Goal: Task Accomplishment & Management: Complete application form

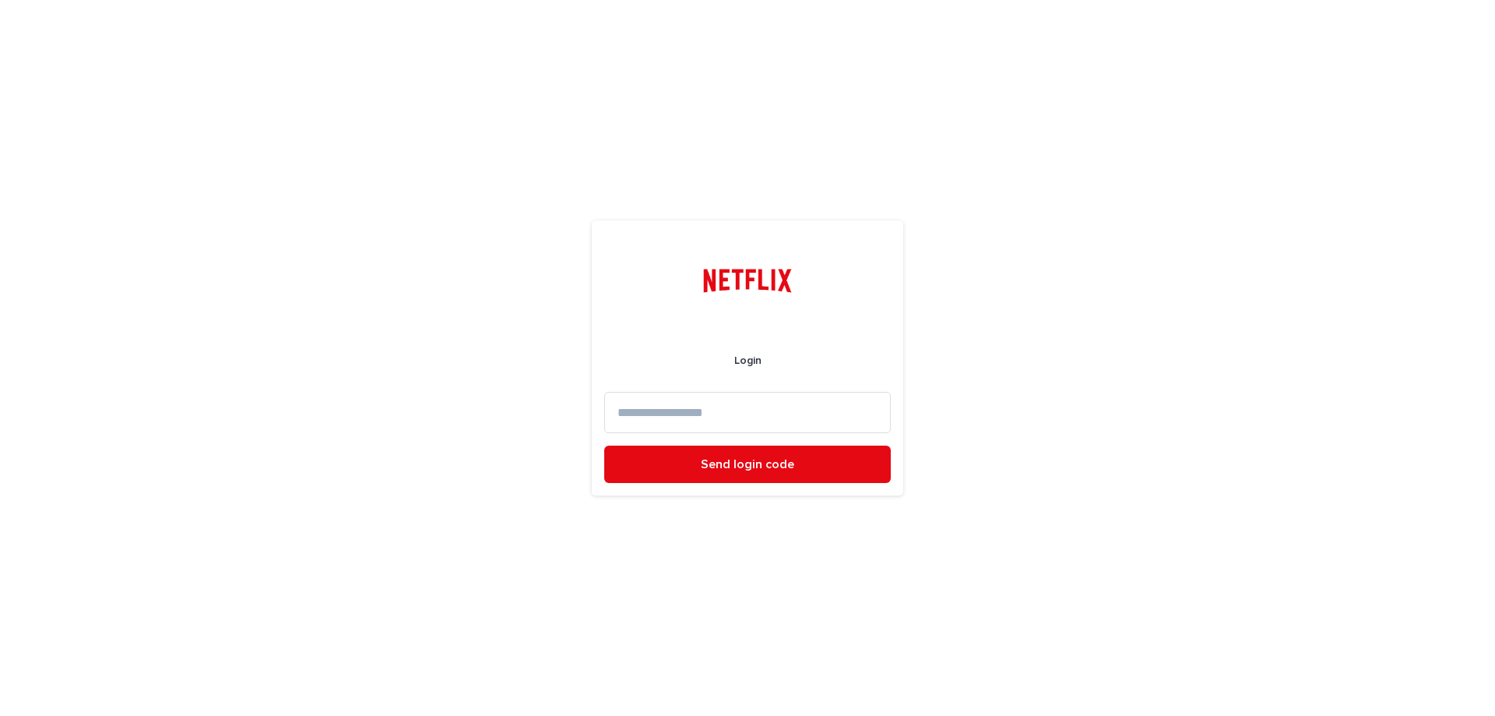
click at [649, 422] on input at bounding box center [747, 412] width 287 height 41
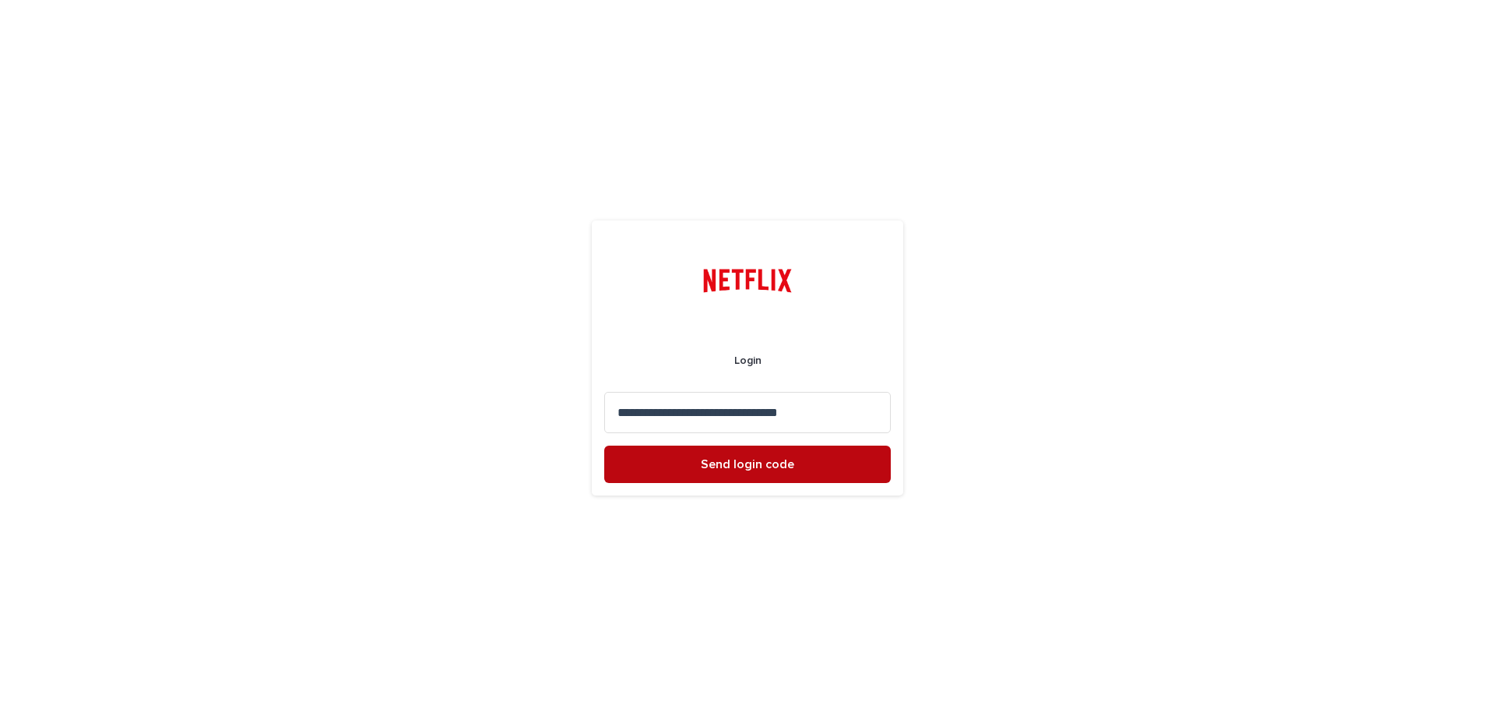
type input "**********"
click at [666, 462] on button "Send login code" at bounding box center [747, 463] width 287 height 37
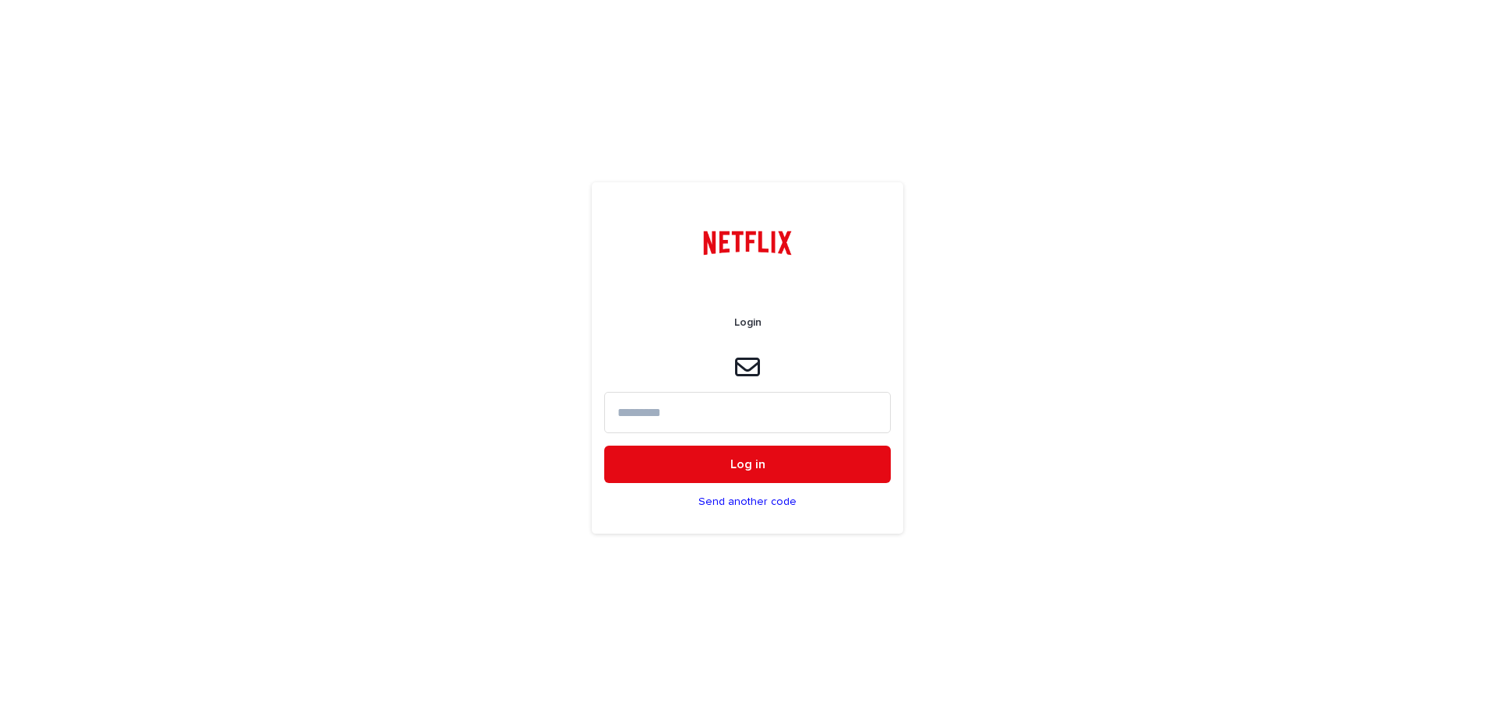
drag, startPoint x: 660, startPoint y: 638, endPoint x: 655, endPoint y: 623, distance: 15.8
click at [660, 638] on div "Login Log in Send another code" at bounding box center [747, 358] width 1495 height 716
click at [614, 405] on input at bounding box center [747, 412] width 287 height 41
paste input "******"
type input "******"
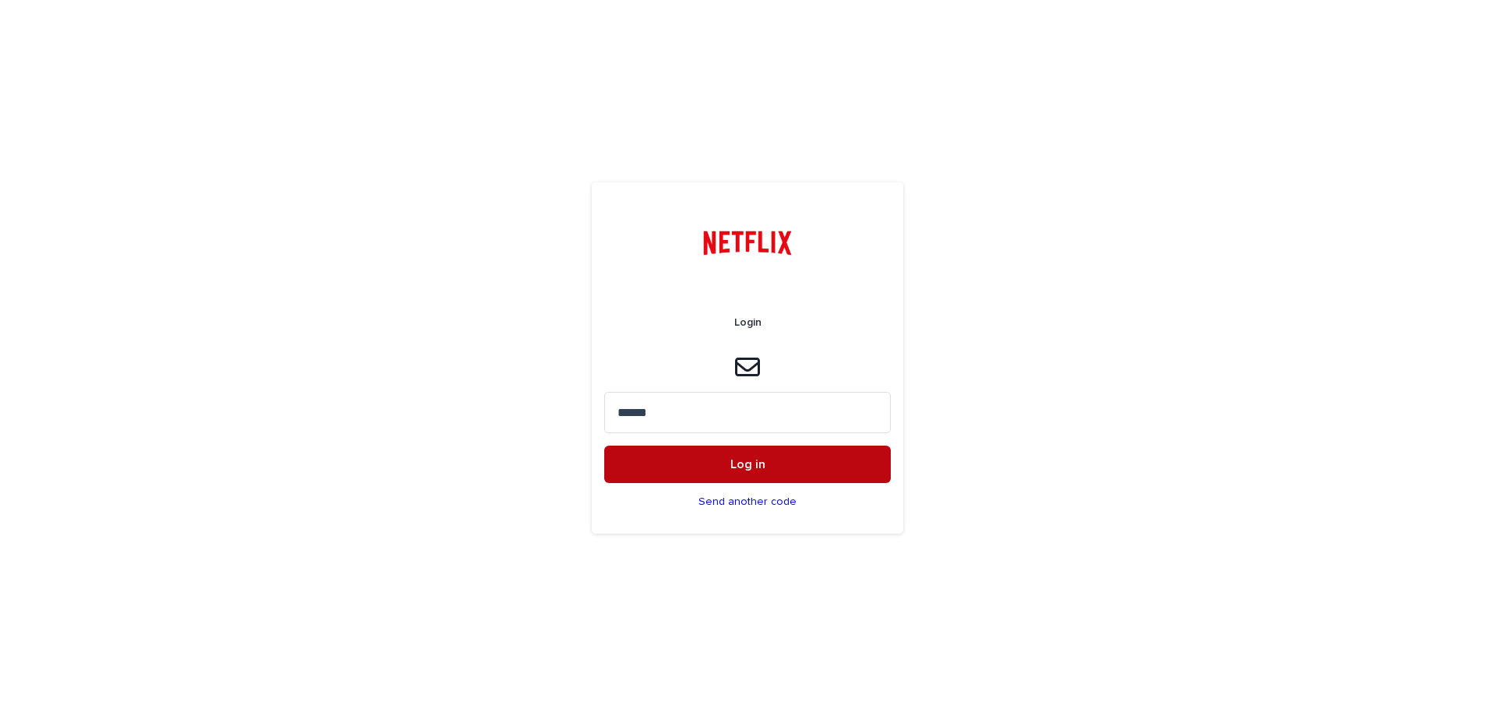
click at [656, 452] on button "Log in" at bounding box center [747, 463] width 287 height 37
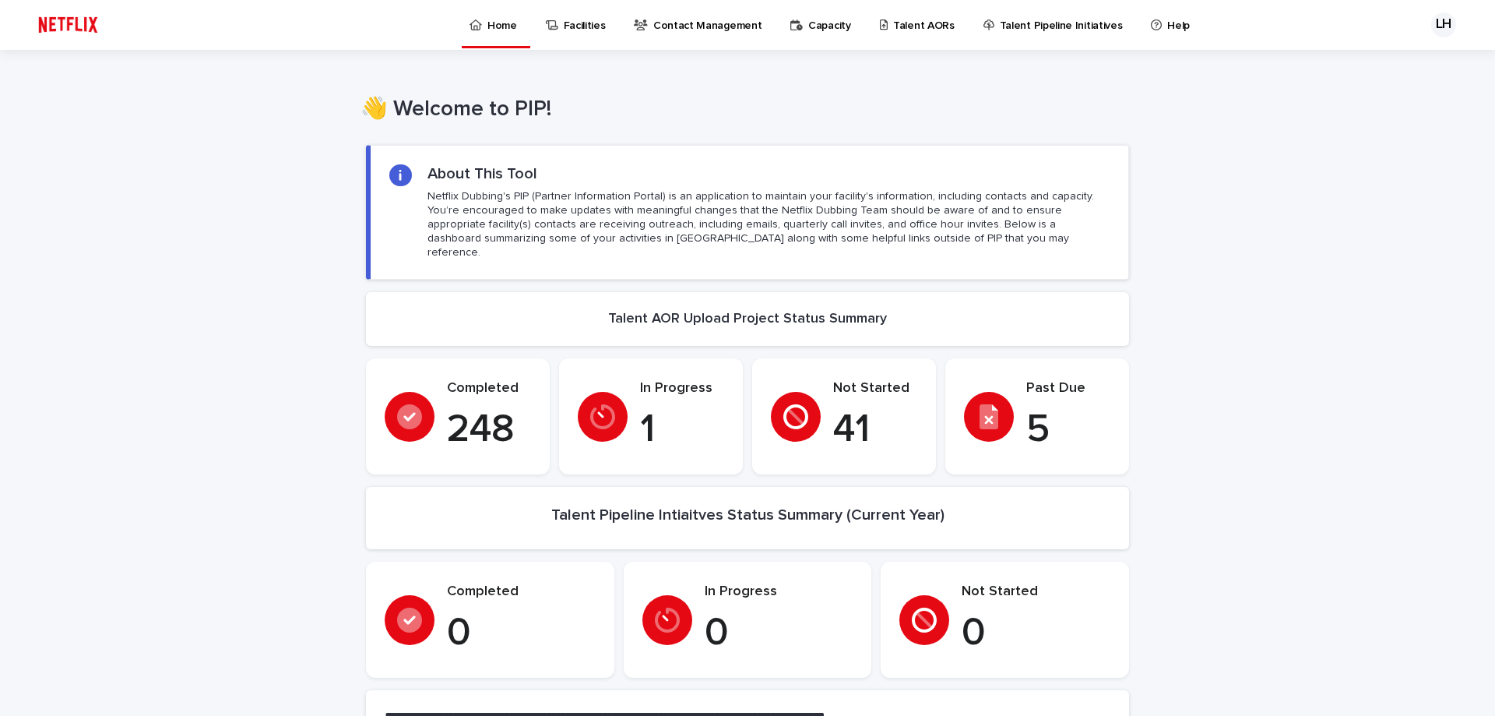
click at [893, 23] on p "Talent AORs" at bounding box center [924, 16] width 62 height 33
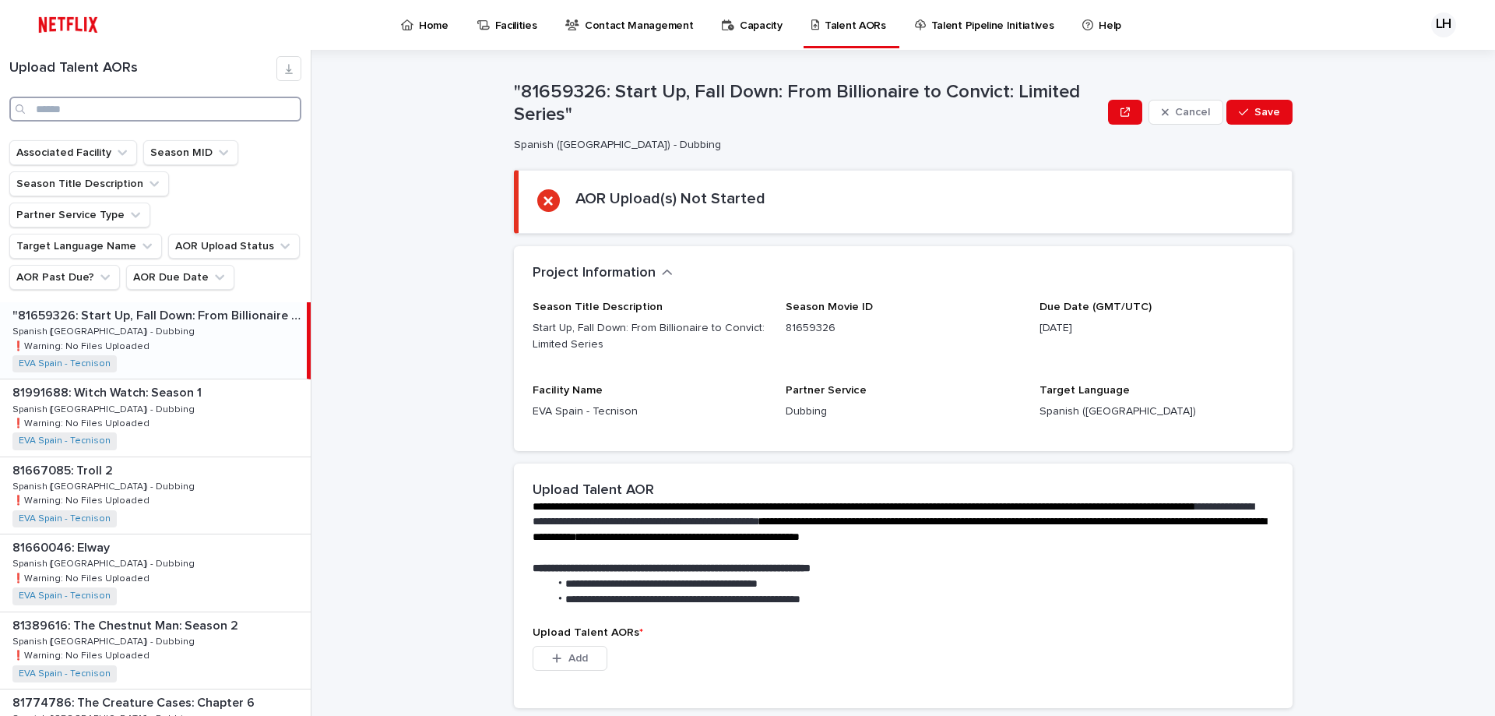
click at [111, 105] on input "Search" at bounding box center [155, 109] width 292 height 25
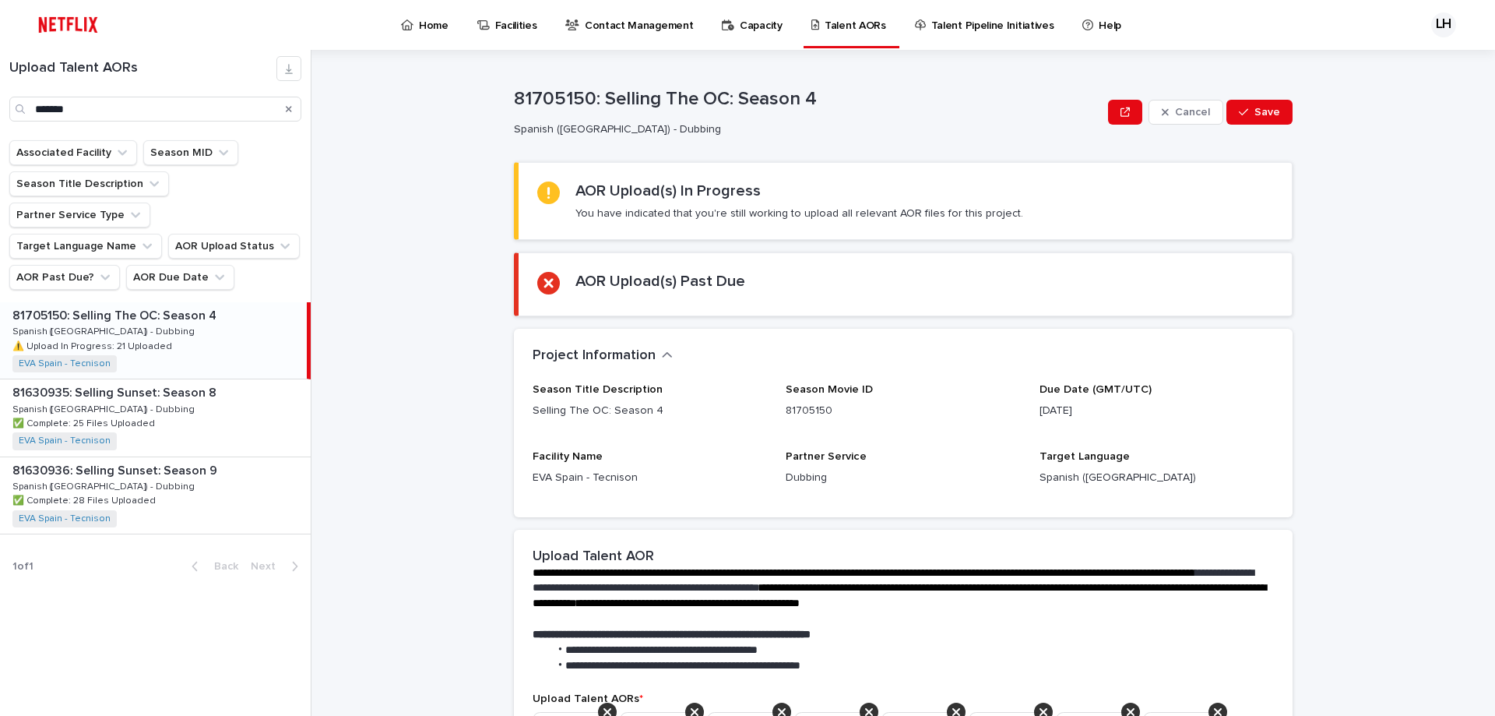
click at [87, 305] on p "81705150: Selling The OC: Season 4" at bounding box center [115, 314] width 207 height 18
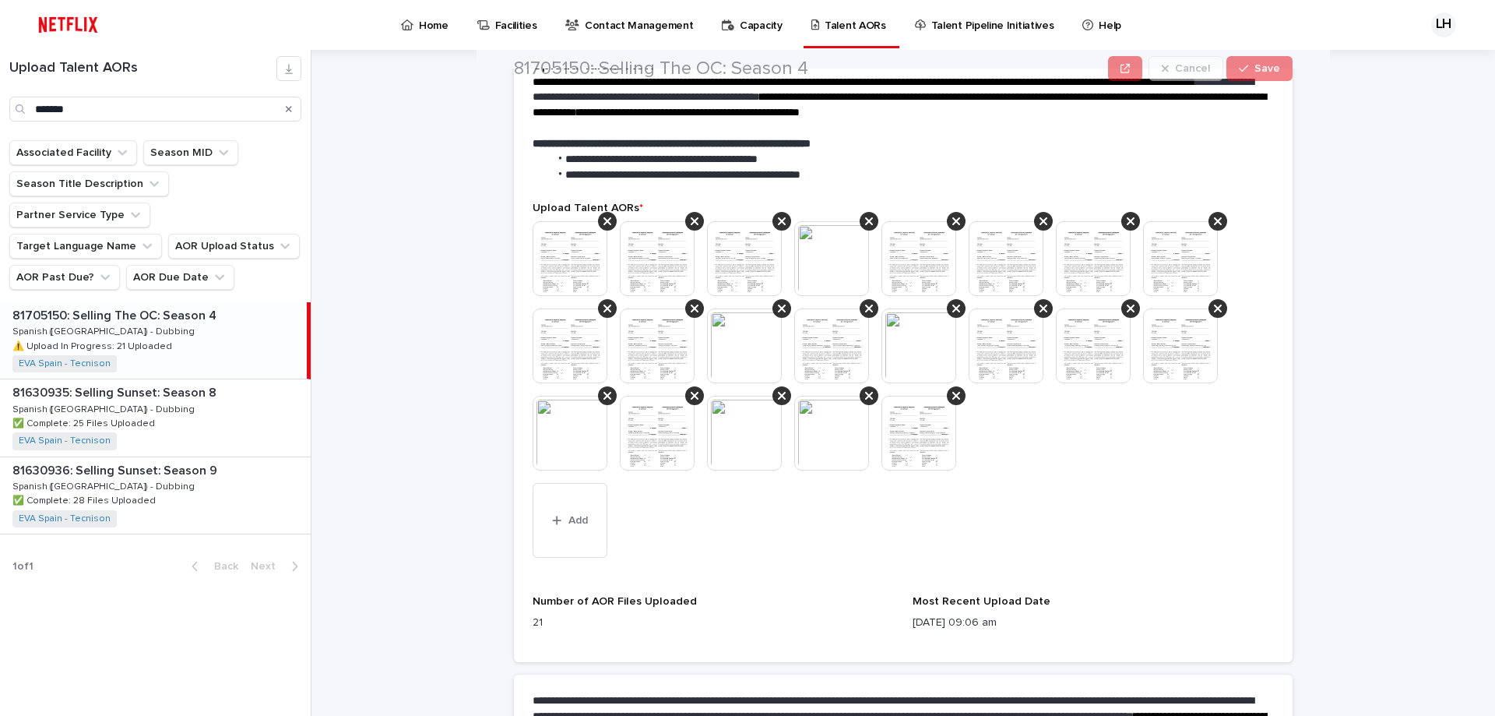
scroll to position [545, 0]
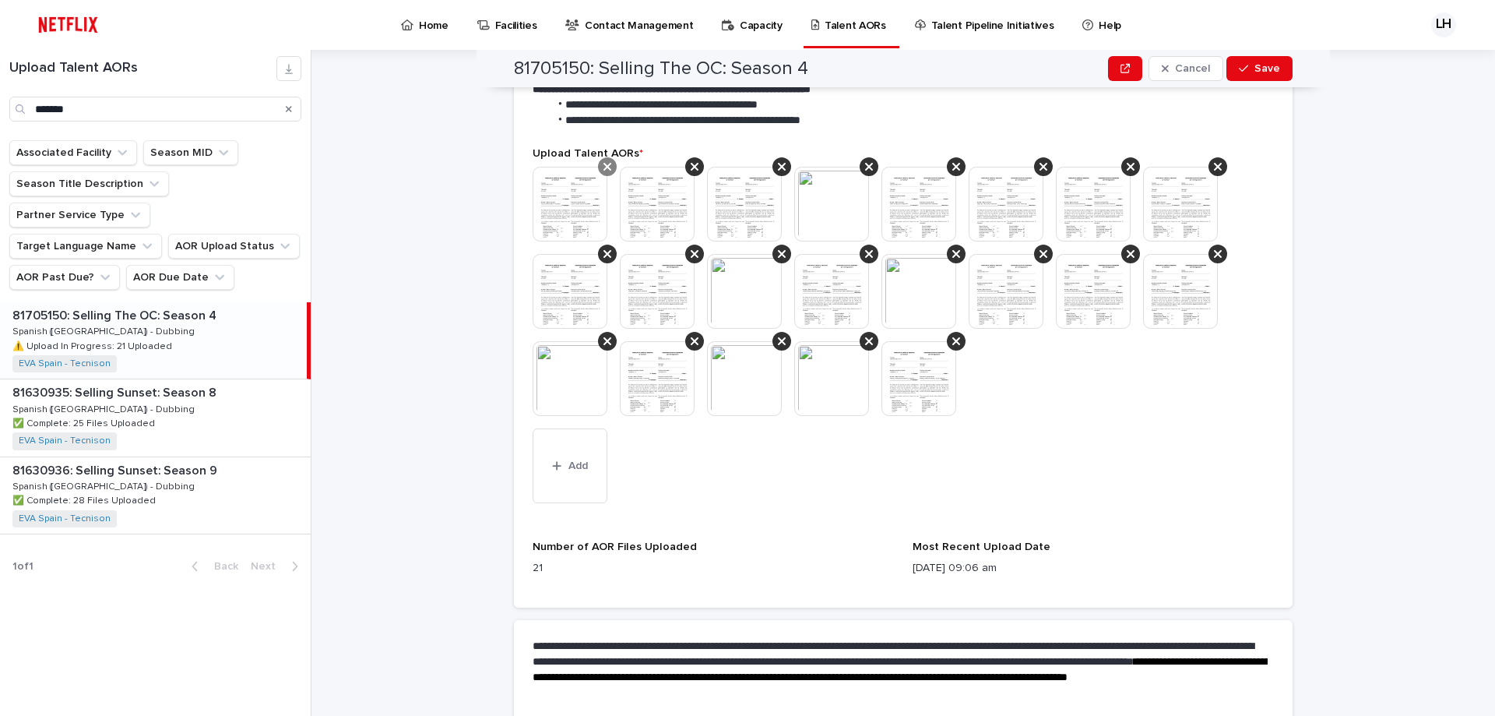
click at [604, 169] on icon at bounding box center [607, 167] width 8 height 8
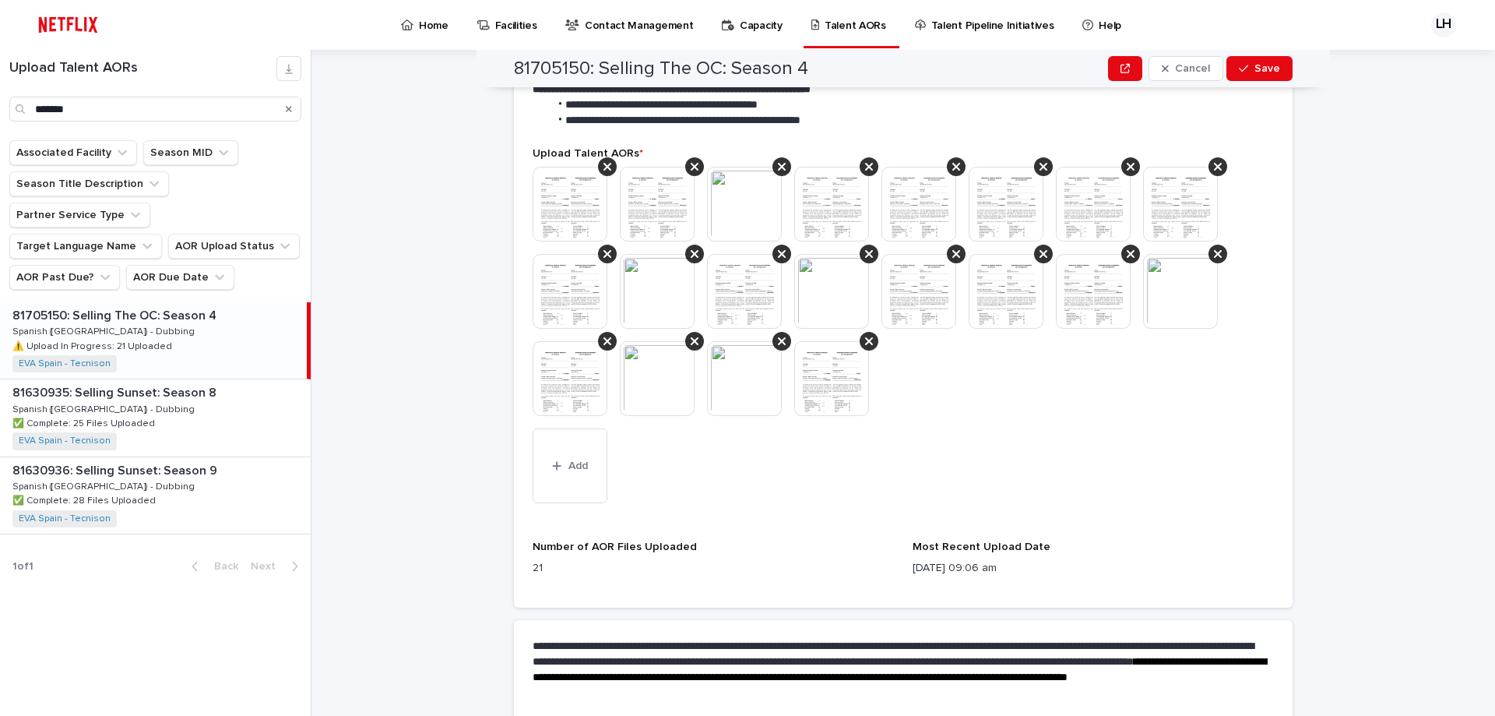
click at [604, 169] on icon at bounding box center [607, 167] width 8 height 8
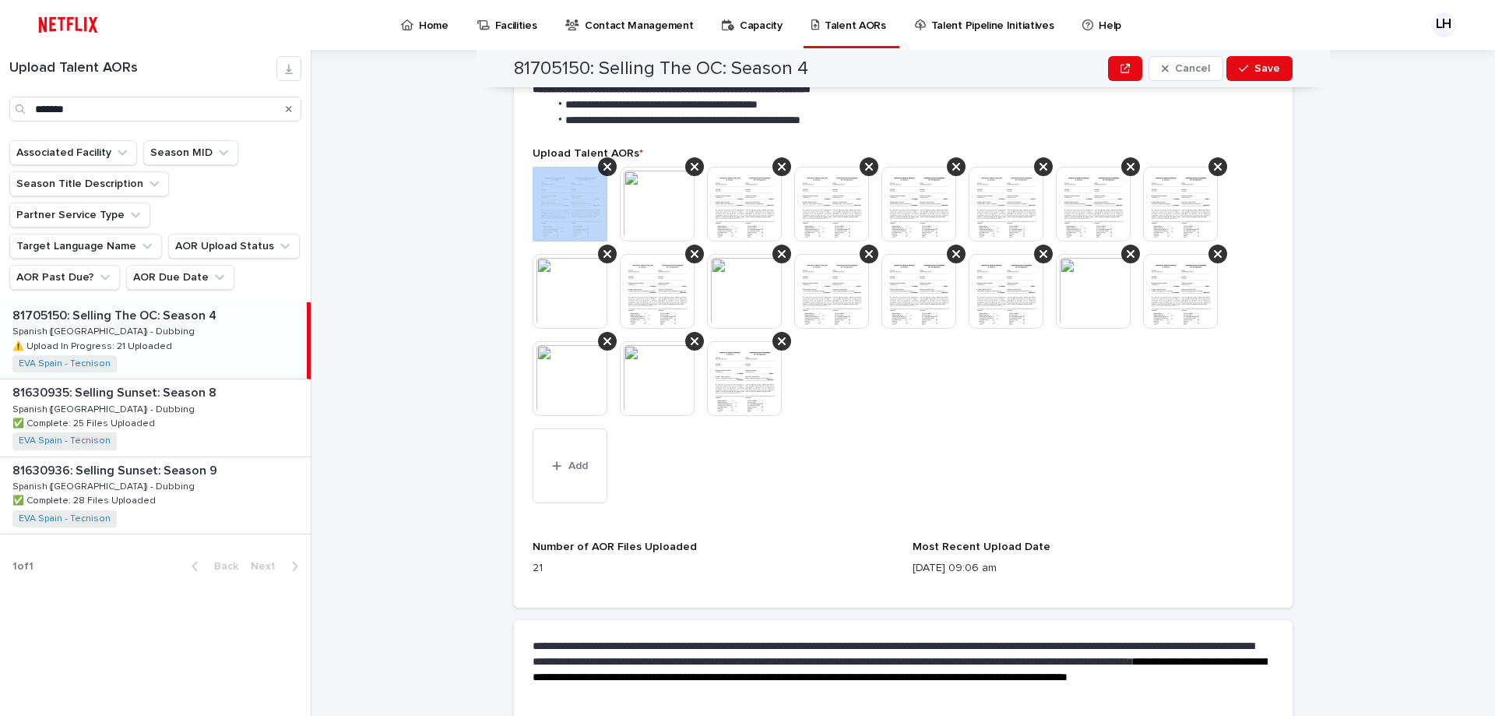
click at [604, 169] on icon at bounding box center [607, 167] width 8 height 8
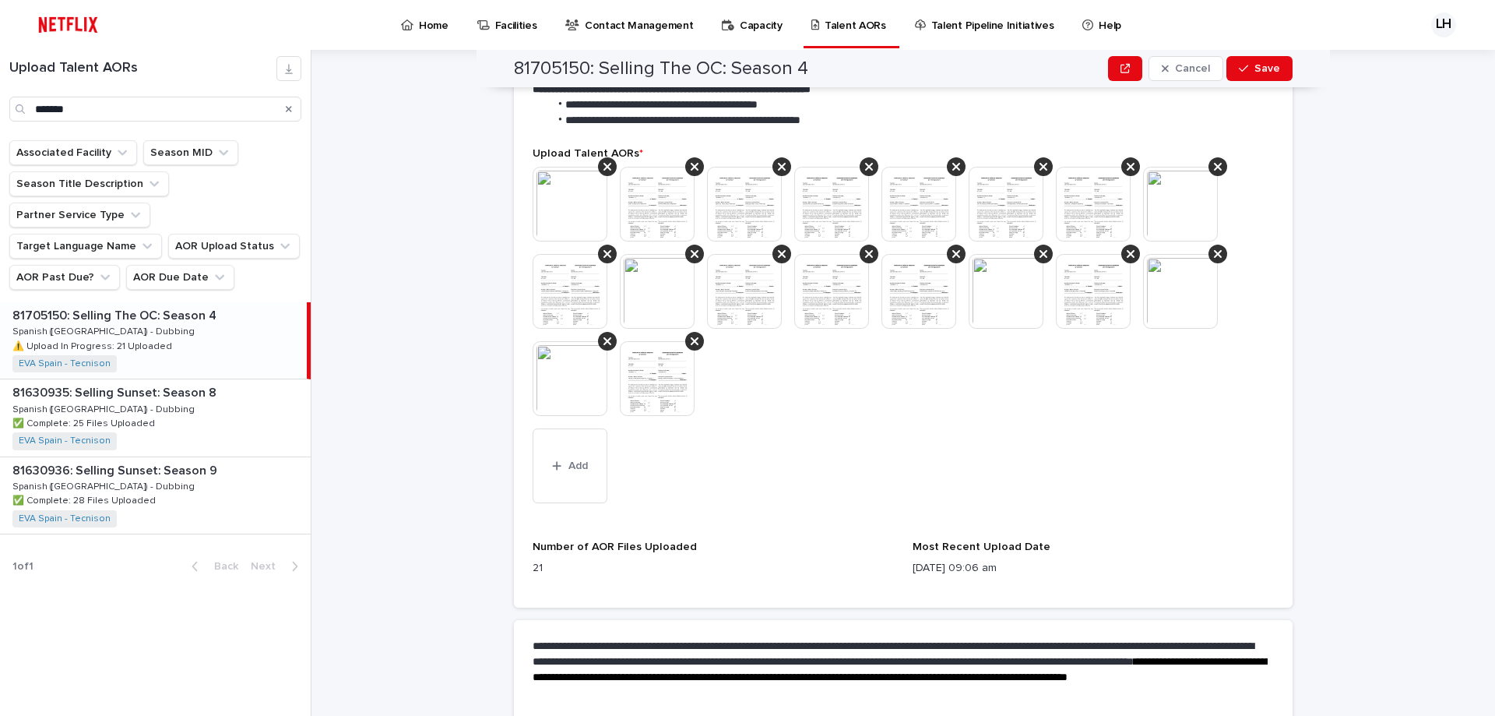
click at [604, 169] on icon at bounding box center [607, 167] width 8 height 8
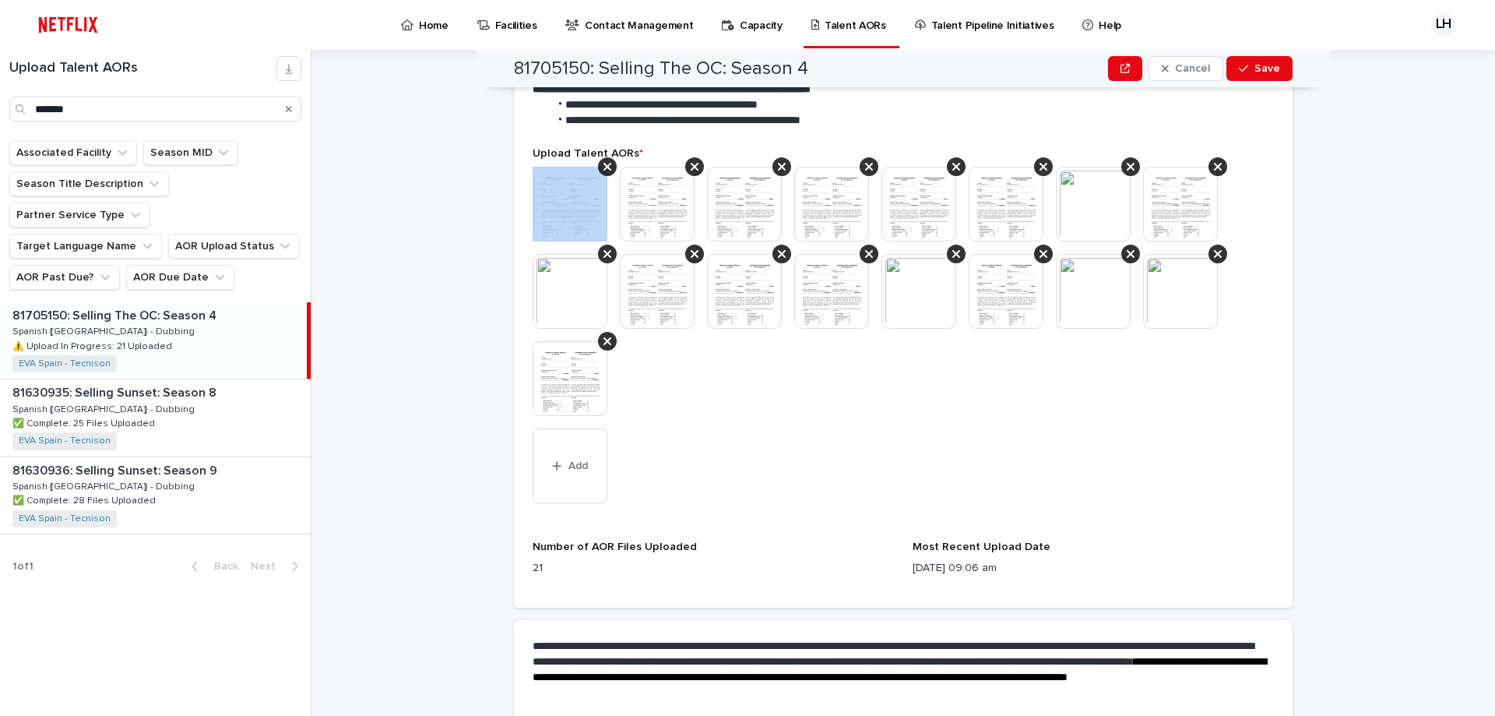
click at [604, 169] on icon at bounding box center [607, 167] width 8 height 8
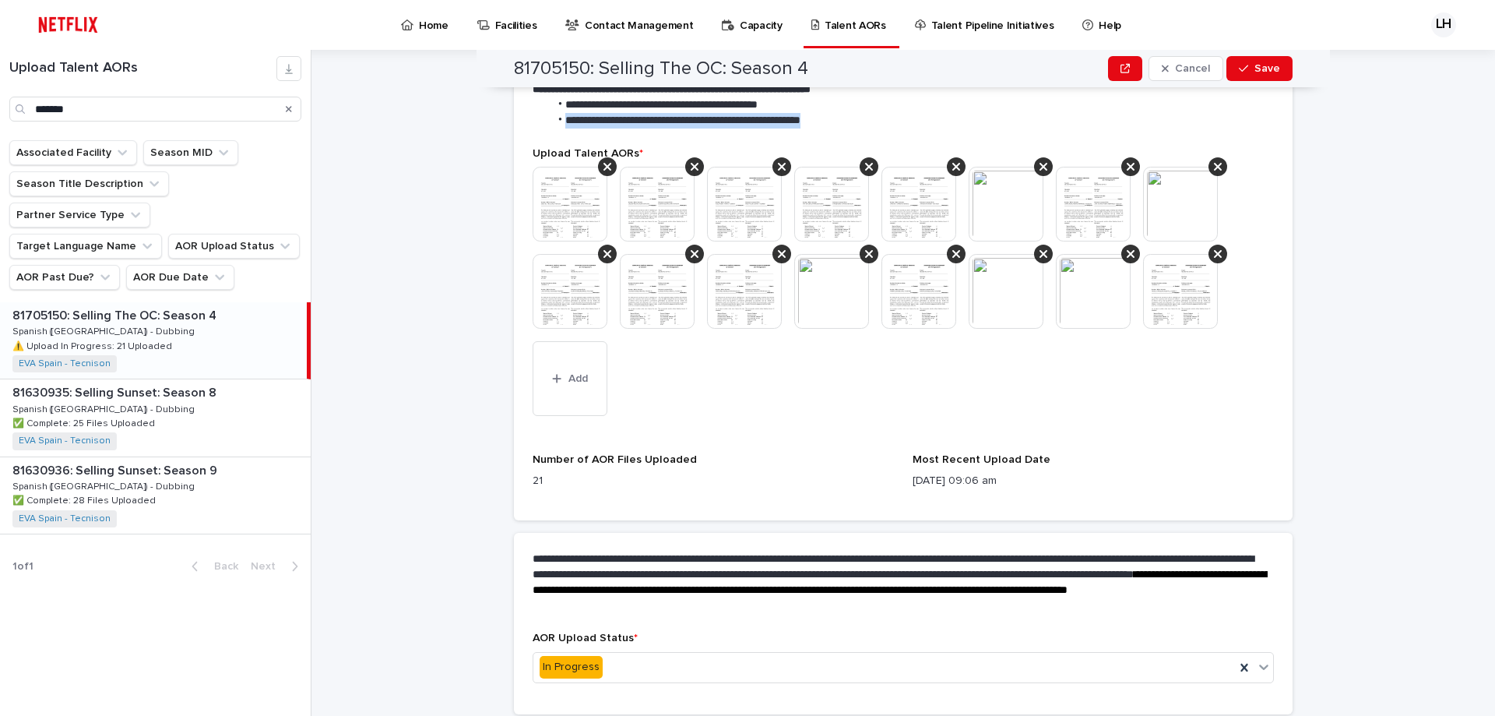
scroll to position [501, 0]
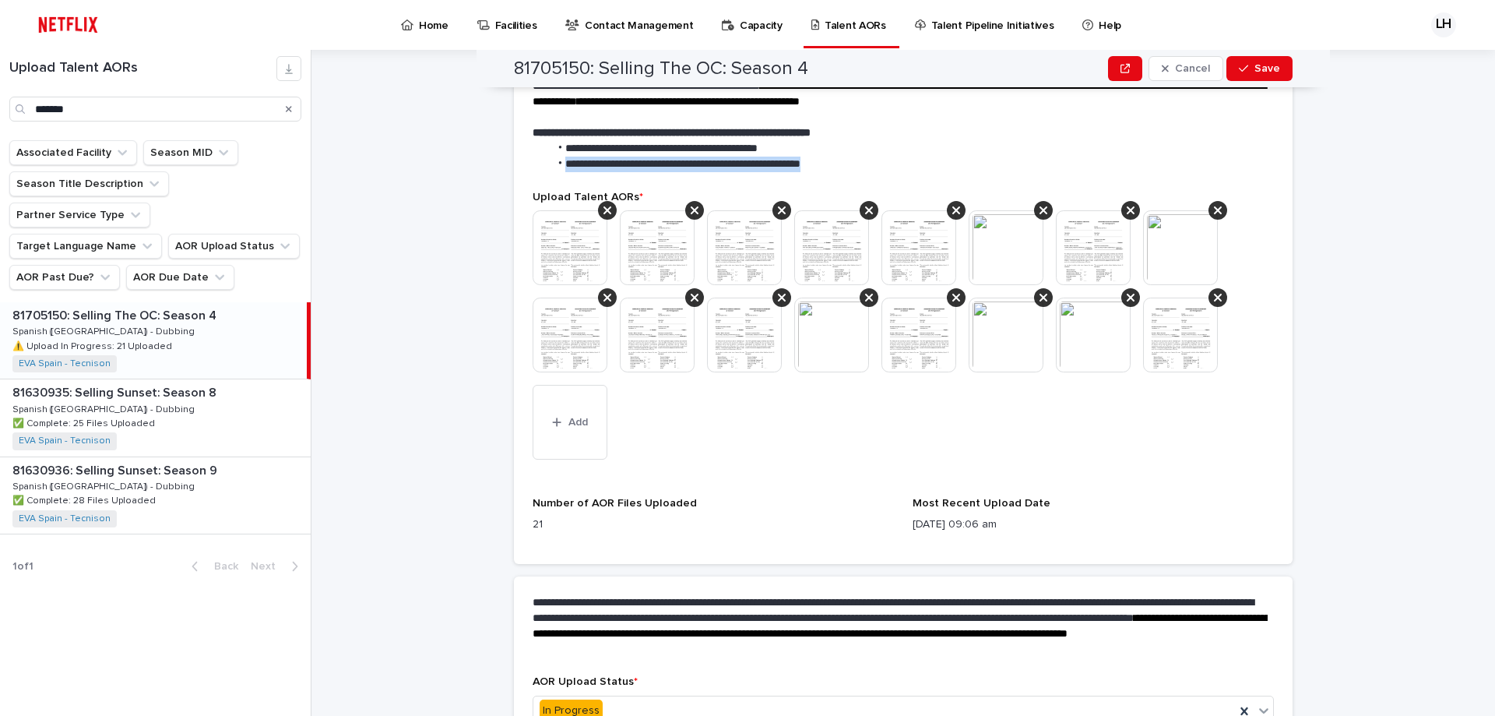
click at [604, 169] on li "**********" at bounding box center [908, 164] width 719 height 16
click at [605, 212] on icon at bounding box center [607, 210] width 8 height 12
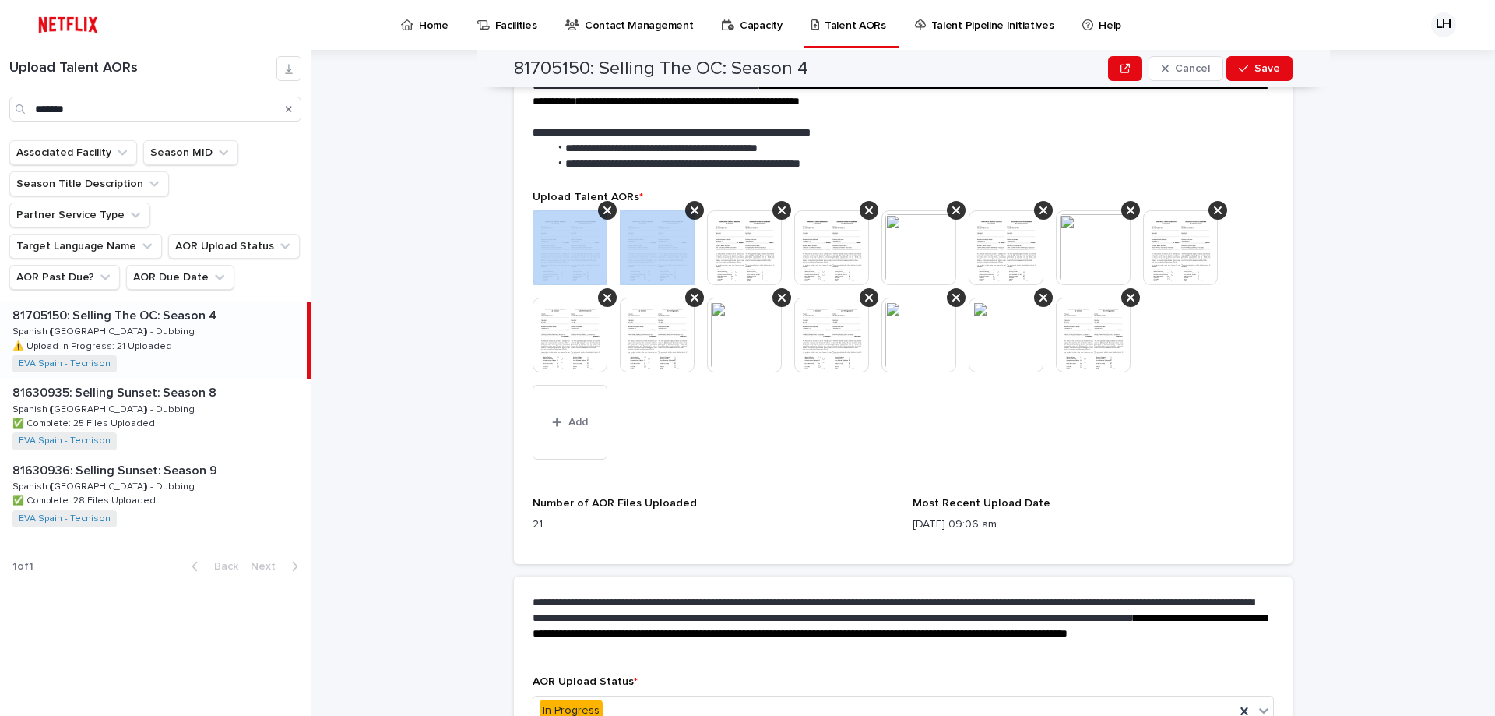
click at [605, 212] on icon at bounding box center [607, 210] width 8 height 12
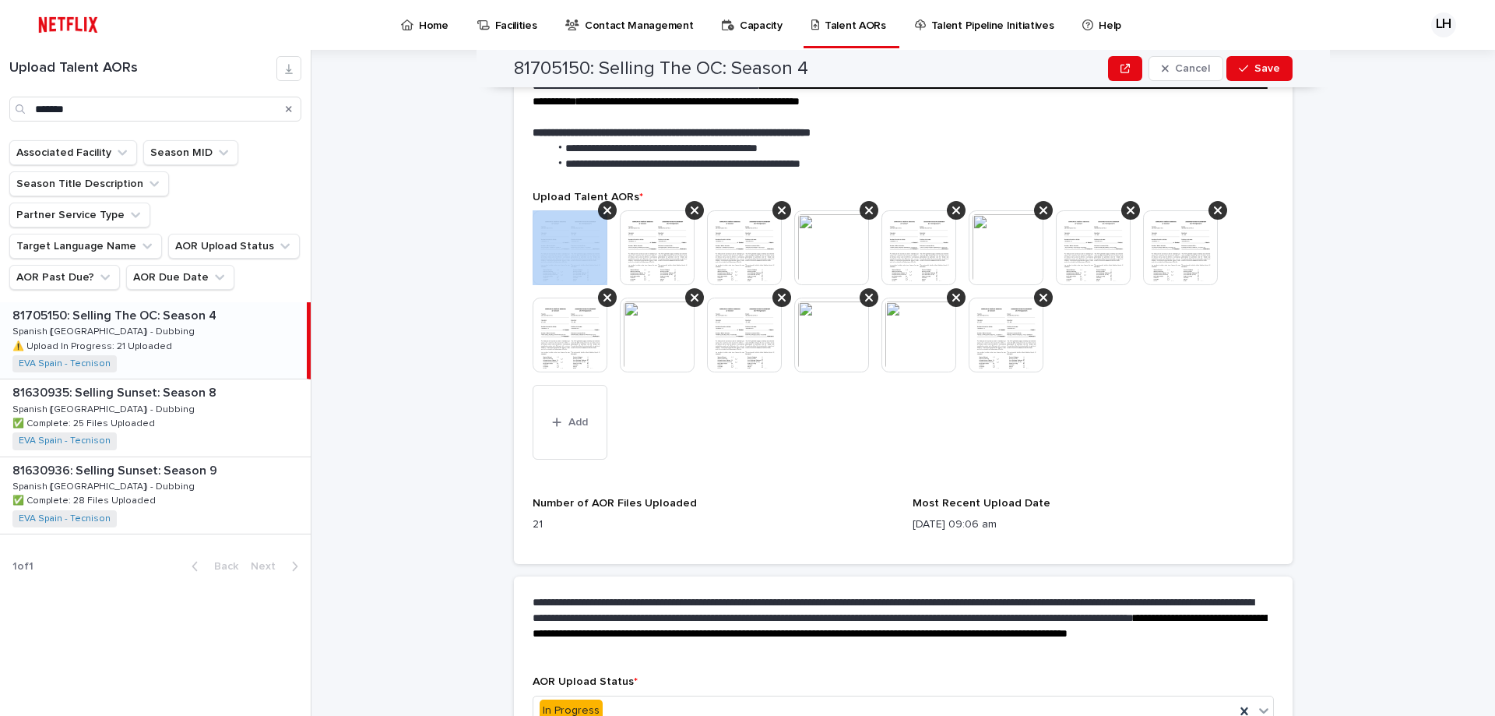
click at [605, 212] on icon at bounding box center [607, 210] width 8 height 12
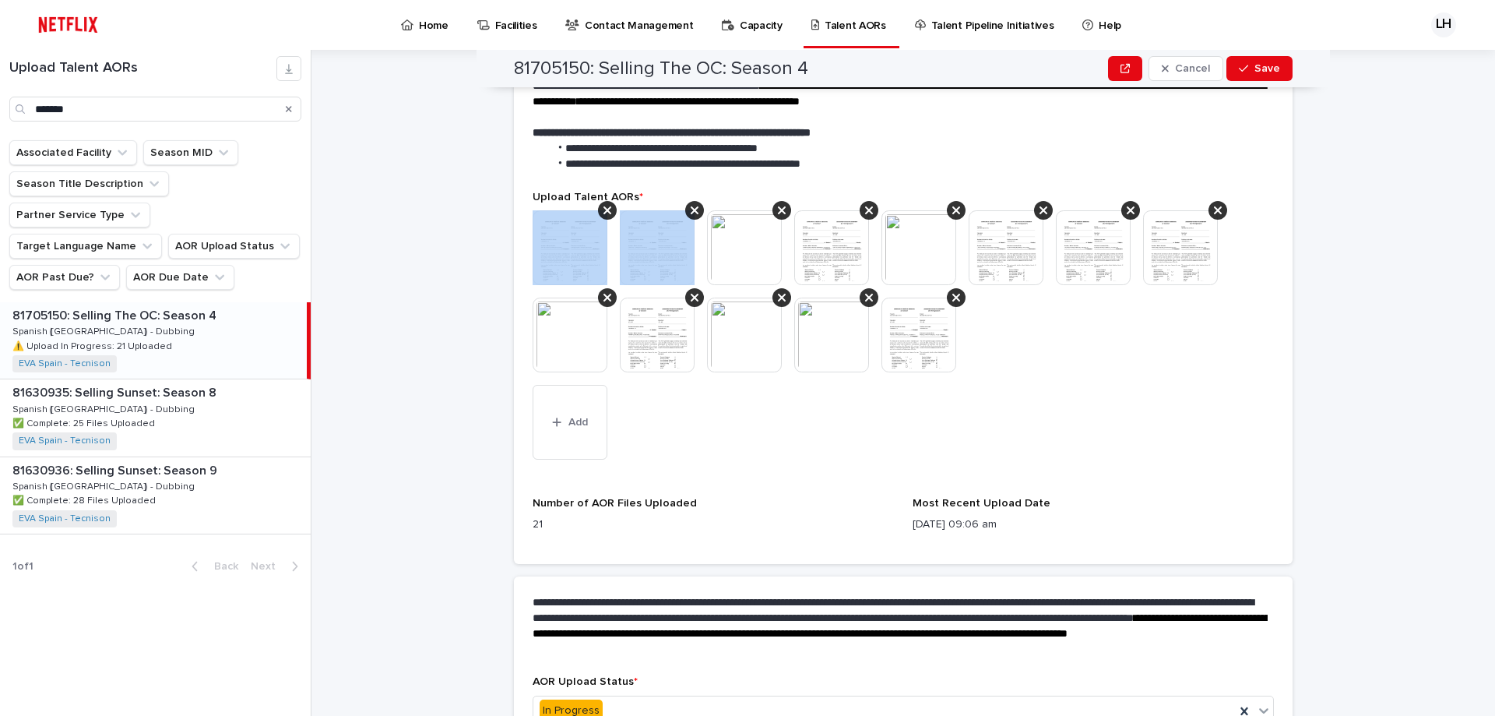
click at [605, 212] on icon at bounding box center [607, 210] width 8 height 12
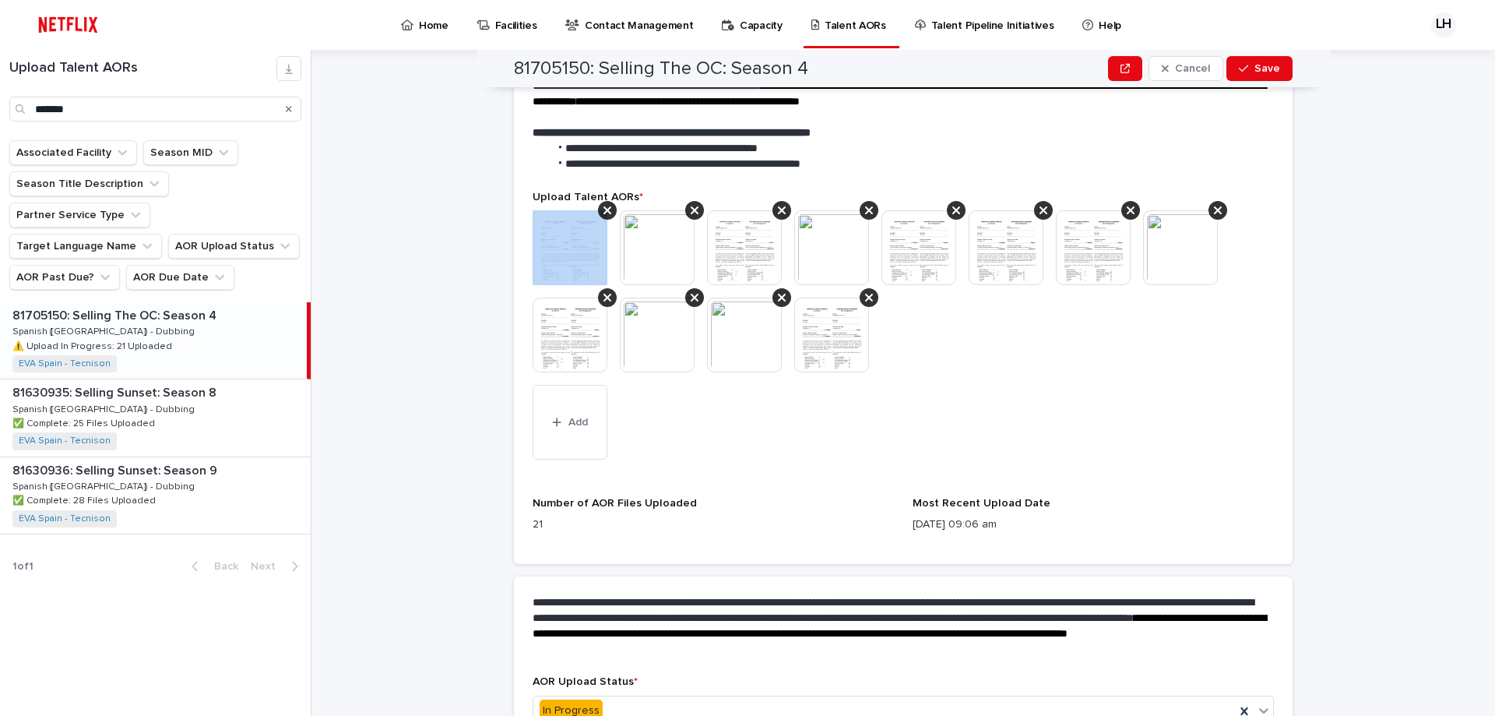
click at [605, 212] on icon at bounding box center [607, 210] width 8 height 12
click at [691, 212] on icon at bounding box center [695, 210] width 8 height 12
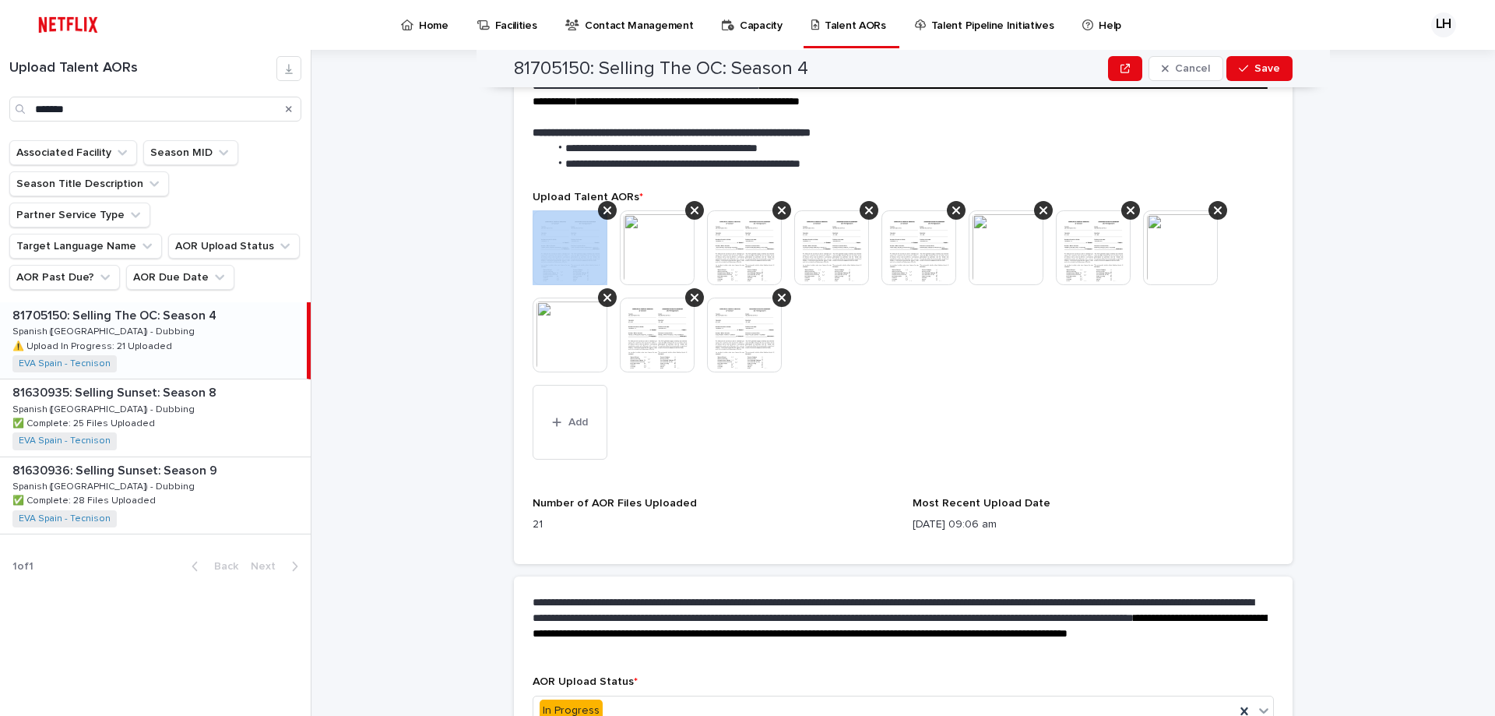
click at [605, 212] on icon at bounding box center [607, 210] width 8 height 12
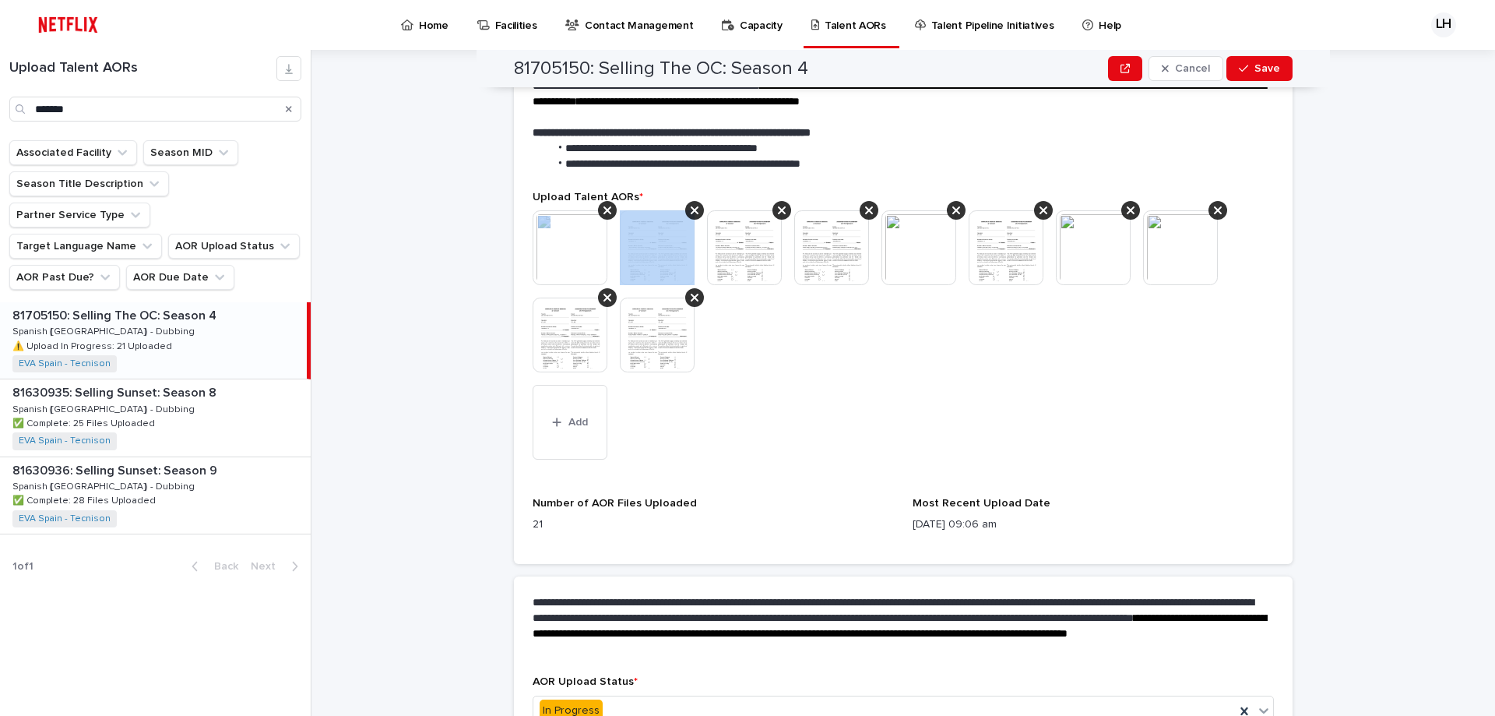
click at [605, 212] on icon at bounding box center [607, 210] width 8 height 12
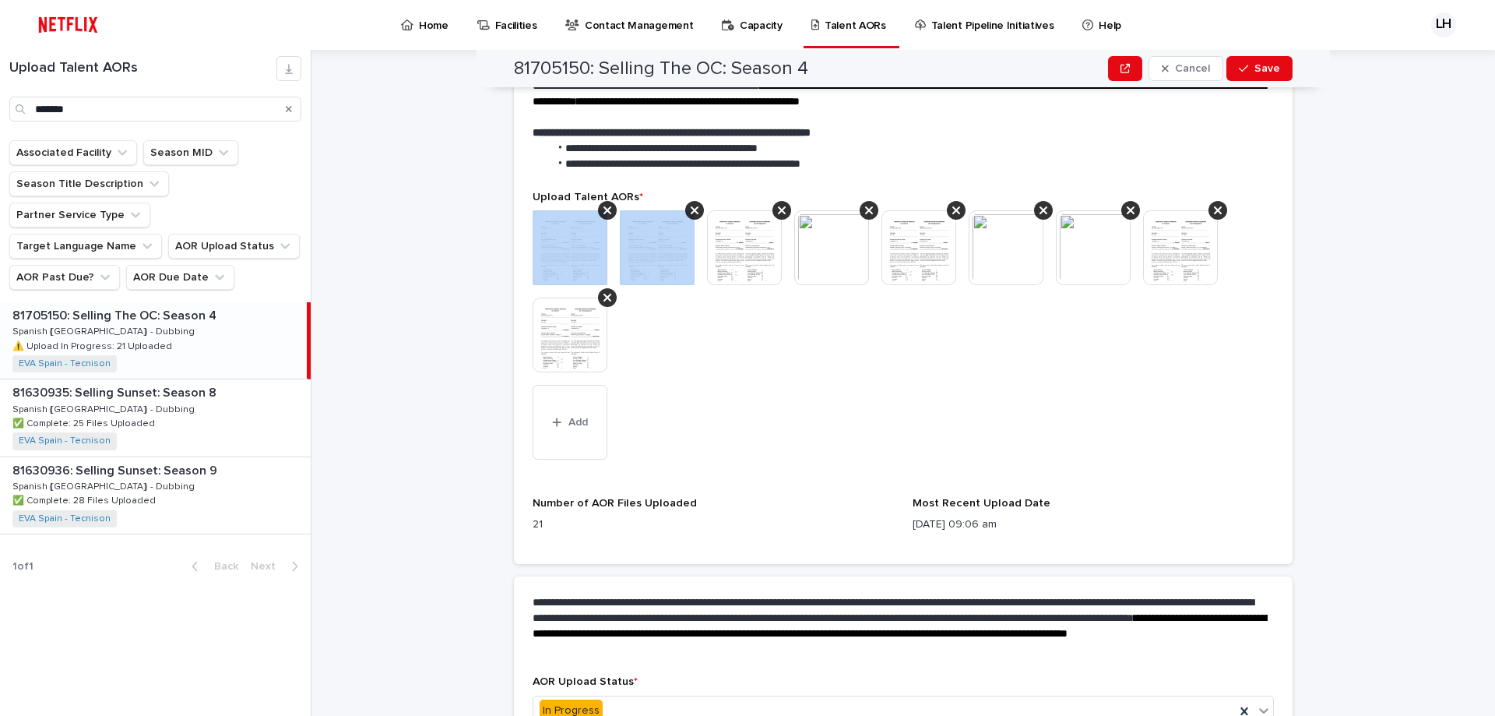
click at [605, 212] on icon at bounding box center [607, 210] width 8 height 12
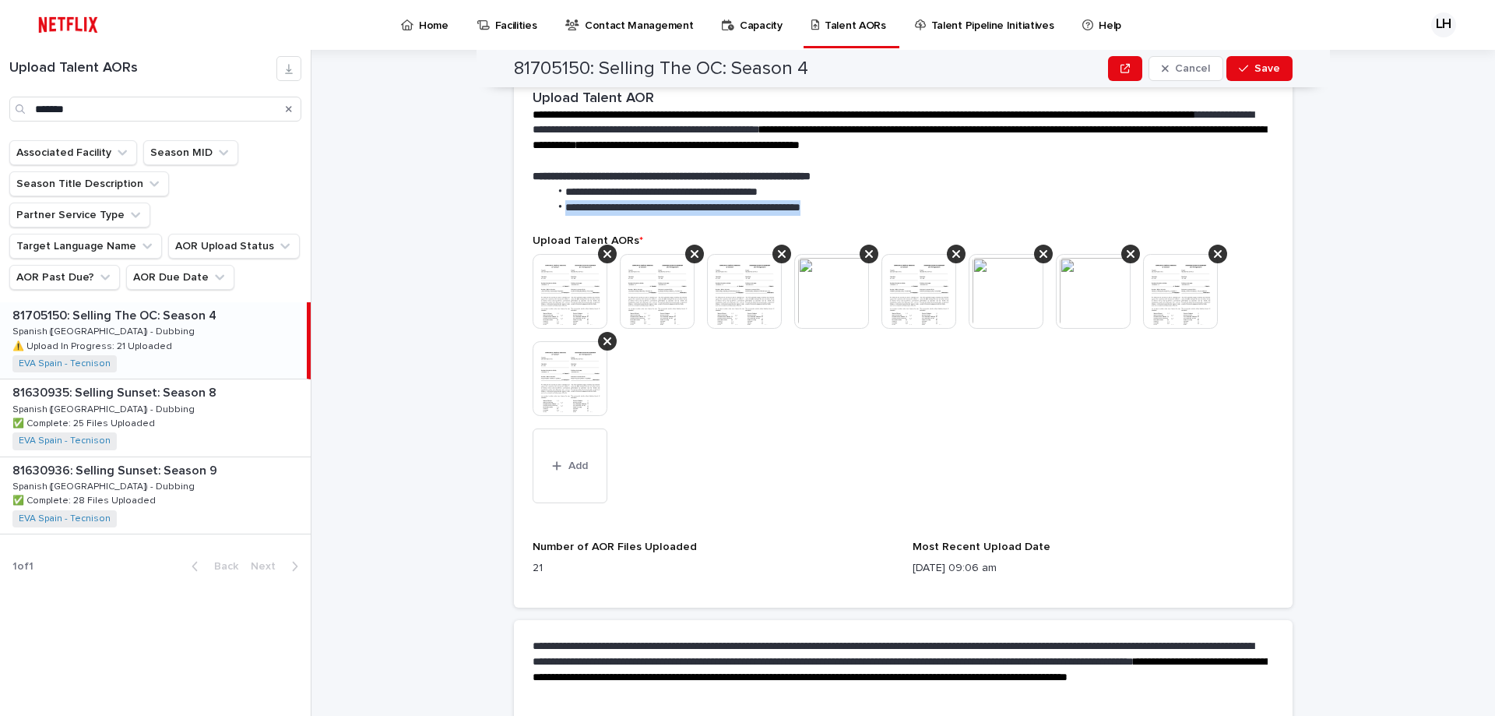
click at [605, 212] on span "**********" at bounding box center [682, 207] width 235 height 11
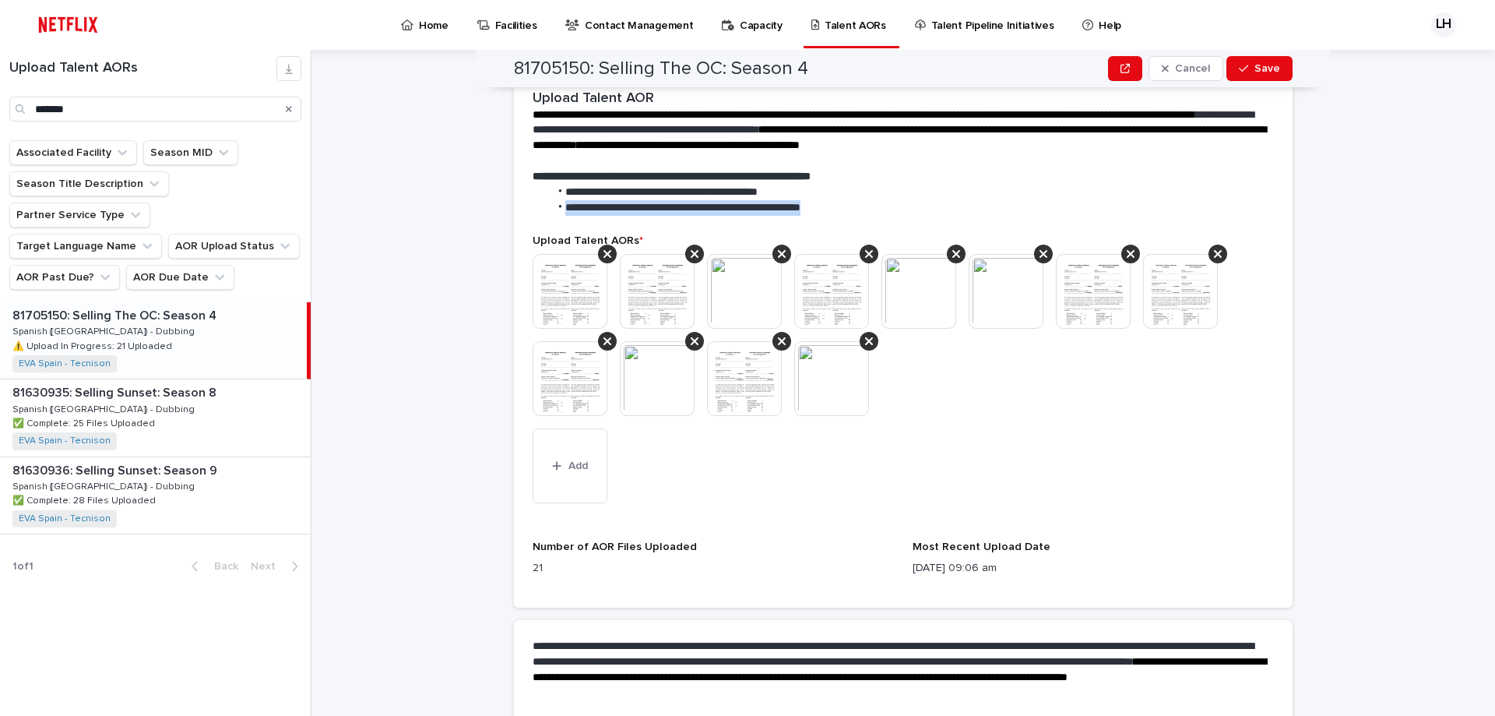
click at [605, 212] on section "**********" at bounding box center [903, 340] width 779 height 536
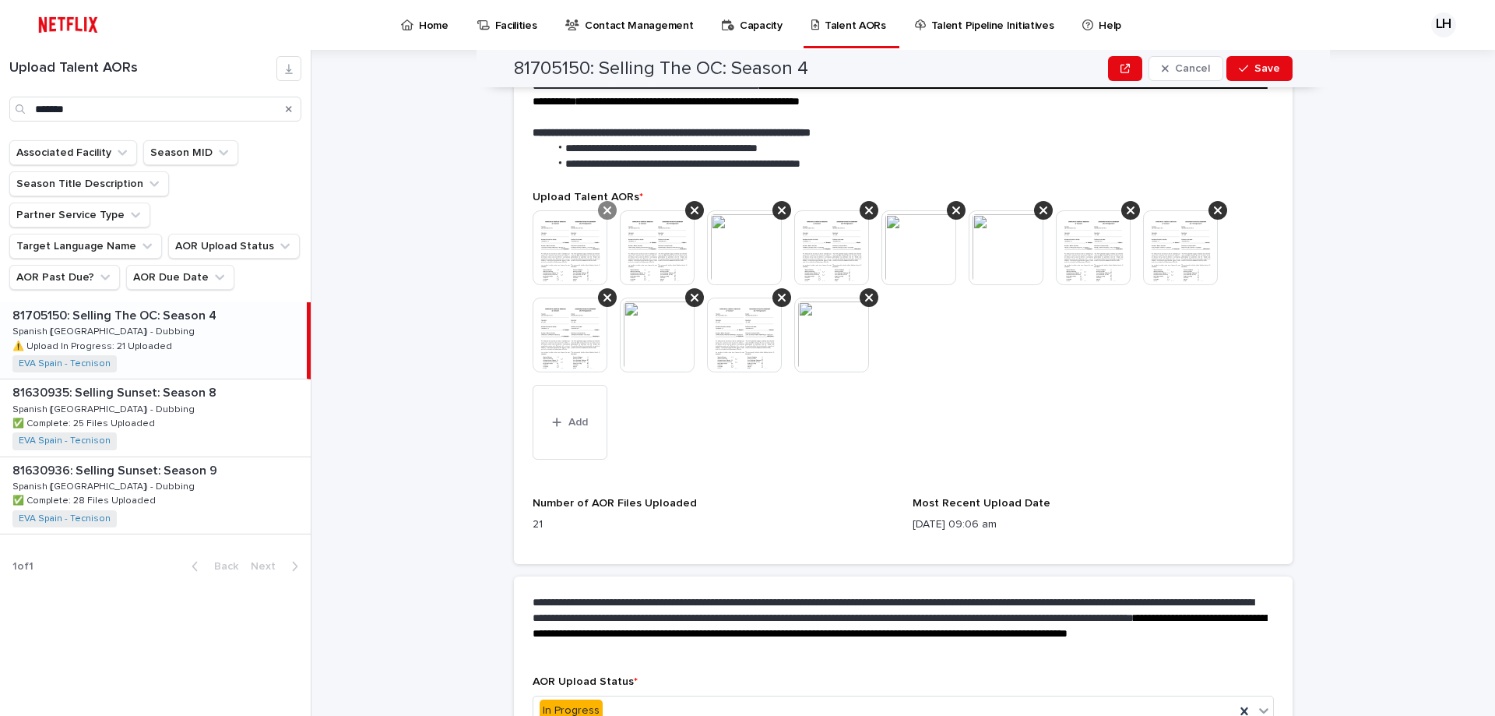
click at [603, 210] on icon at bounding box center [607, 210] width 8 height 12
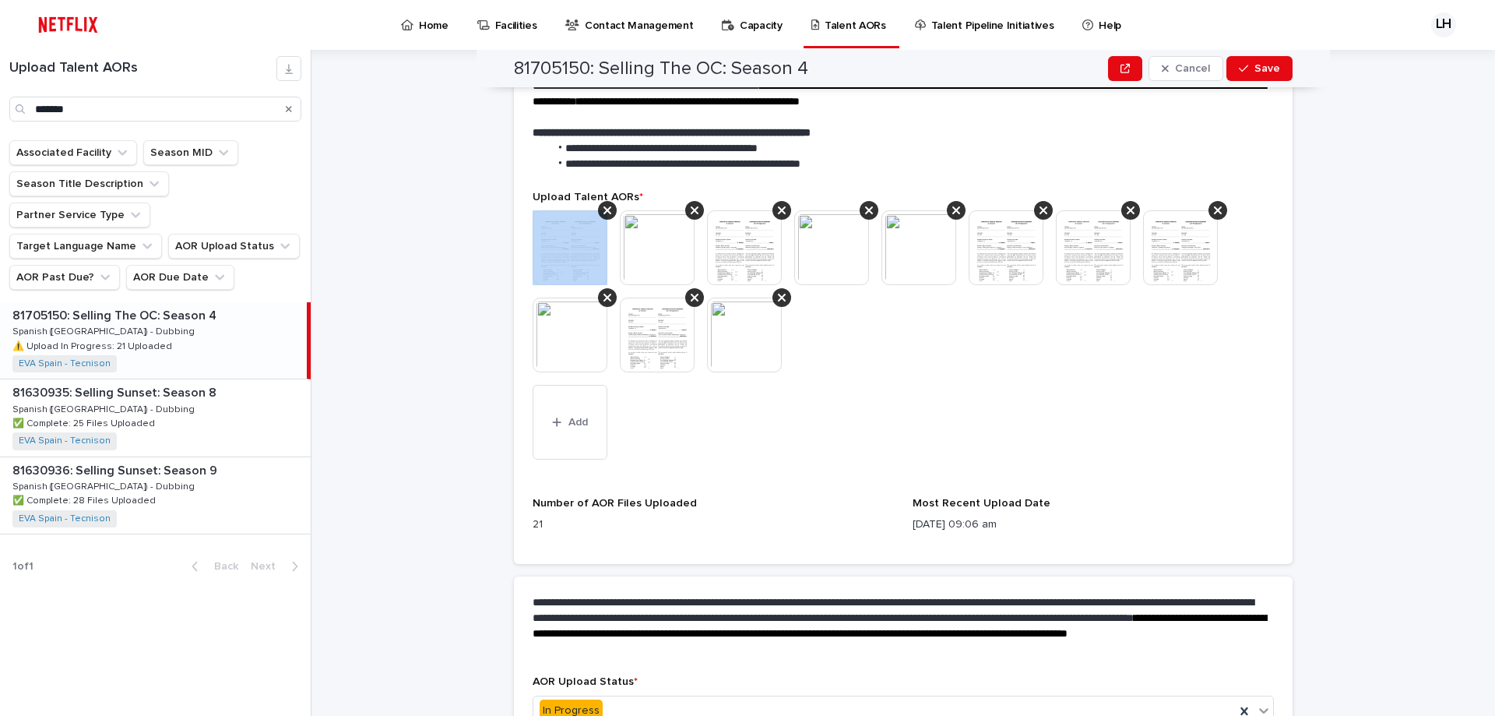
click at [603, 210] on icon at bounding box center [607, 210] width 8 height 12
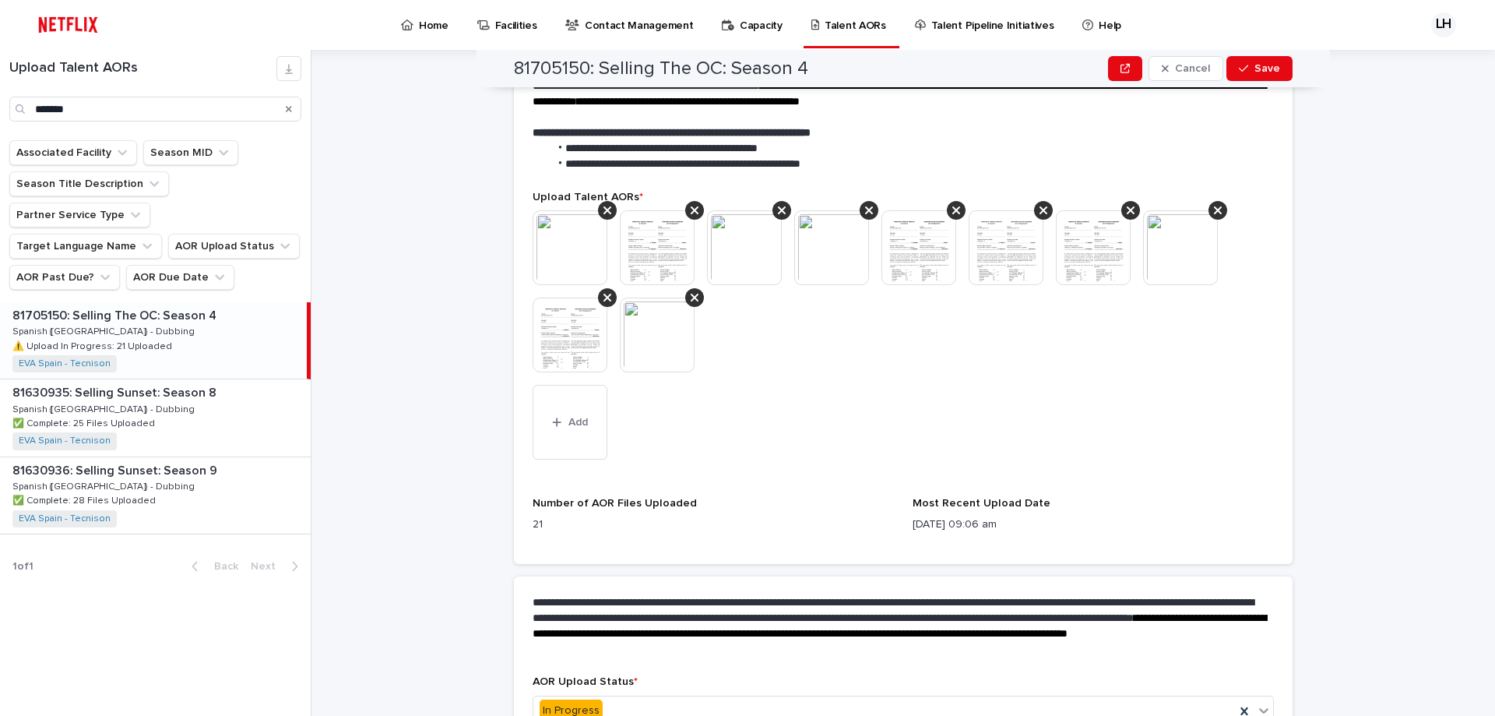
click at [603, 210] on icon at bounding box center [607, 210] width 8 height 12
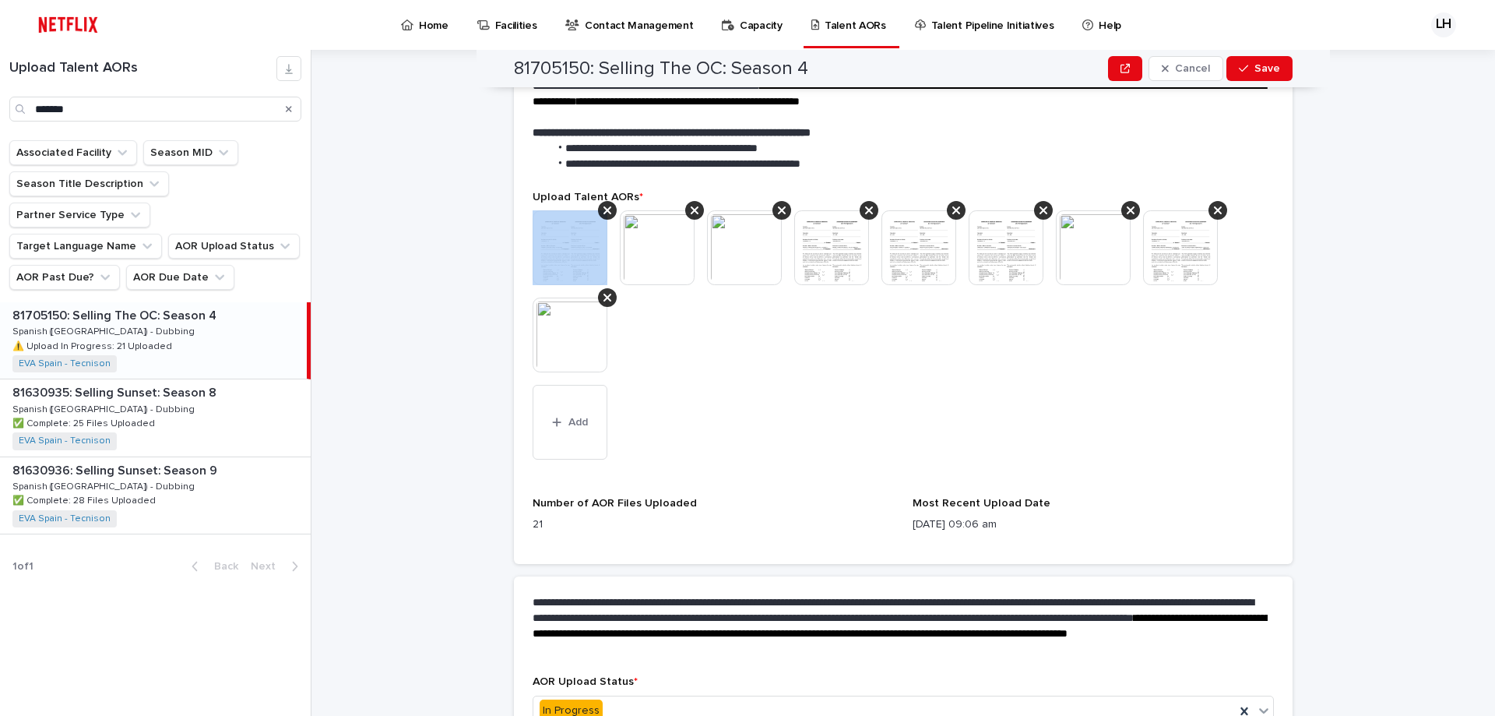
click at [603, 210] on icon at bounding box center [607, 210] width 8 height 12
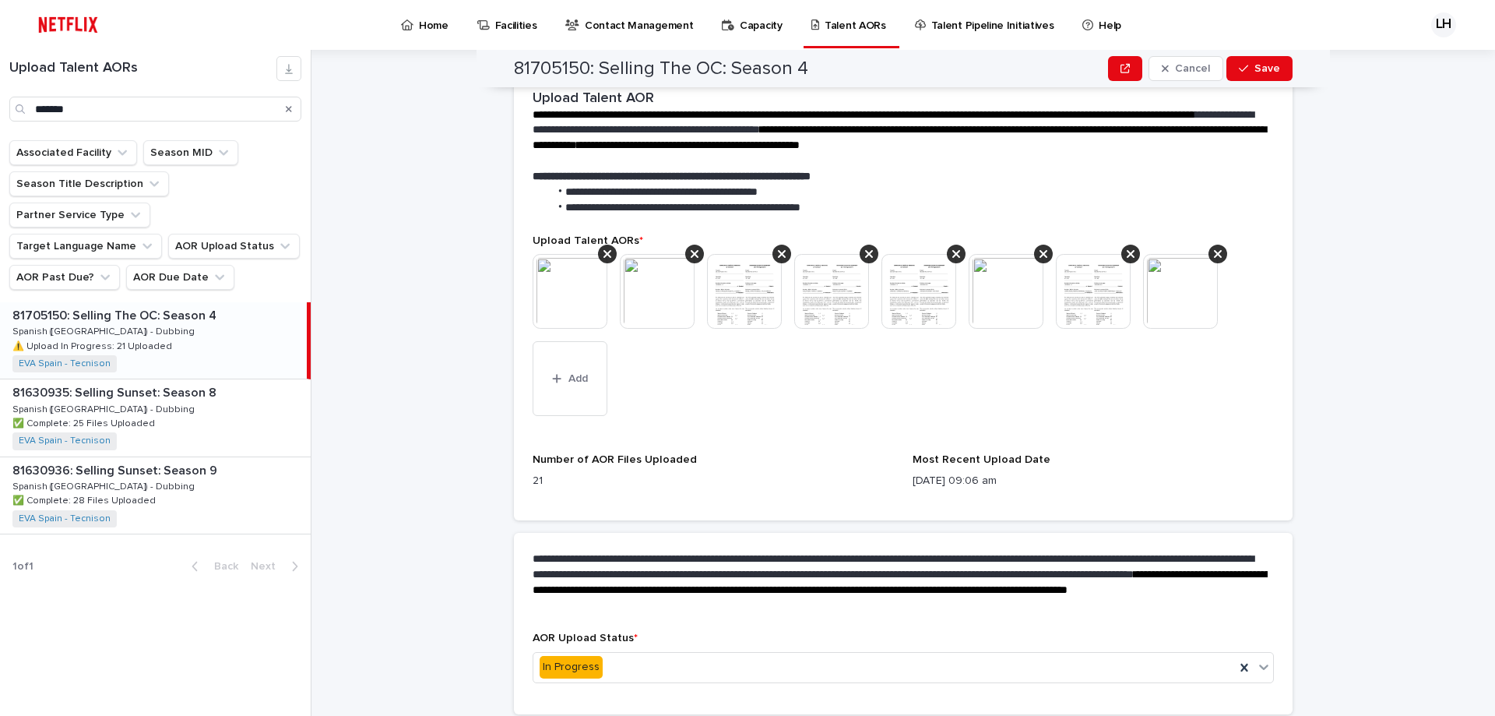
click at [598, 210] on section "**********" at bounding box center [903, 296] width 779 height 448
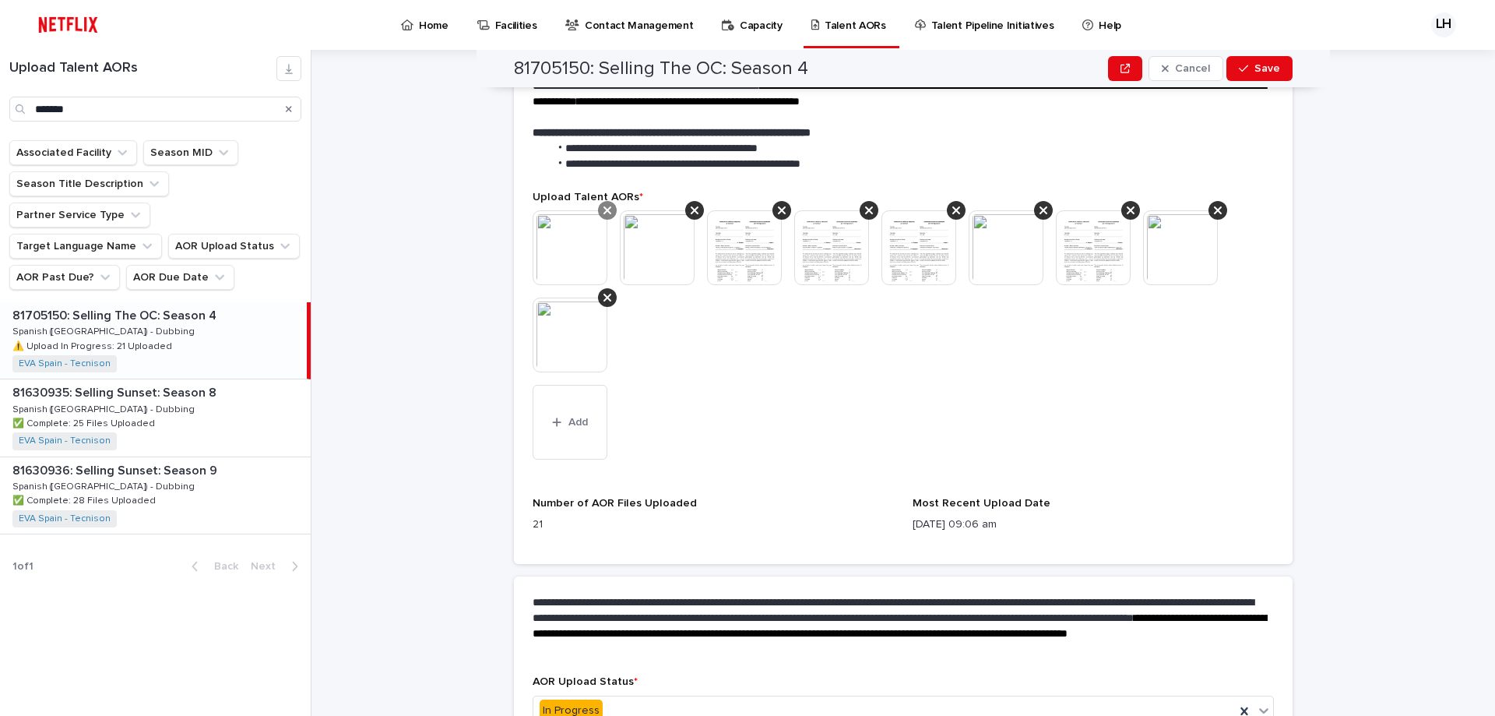
click at [603, 213] on icon at bounding box center [607, 210] width 8 height 8
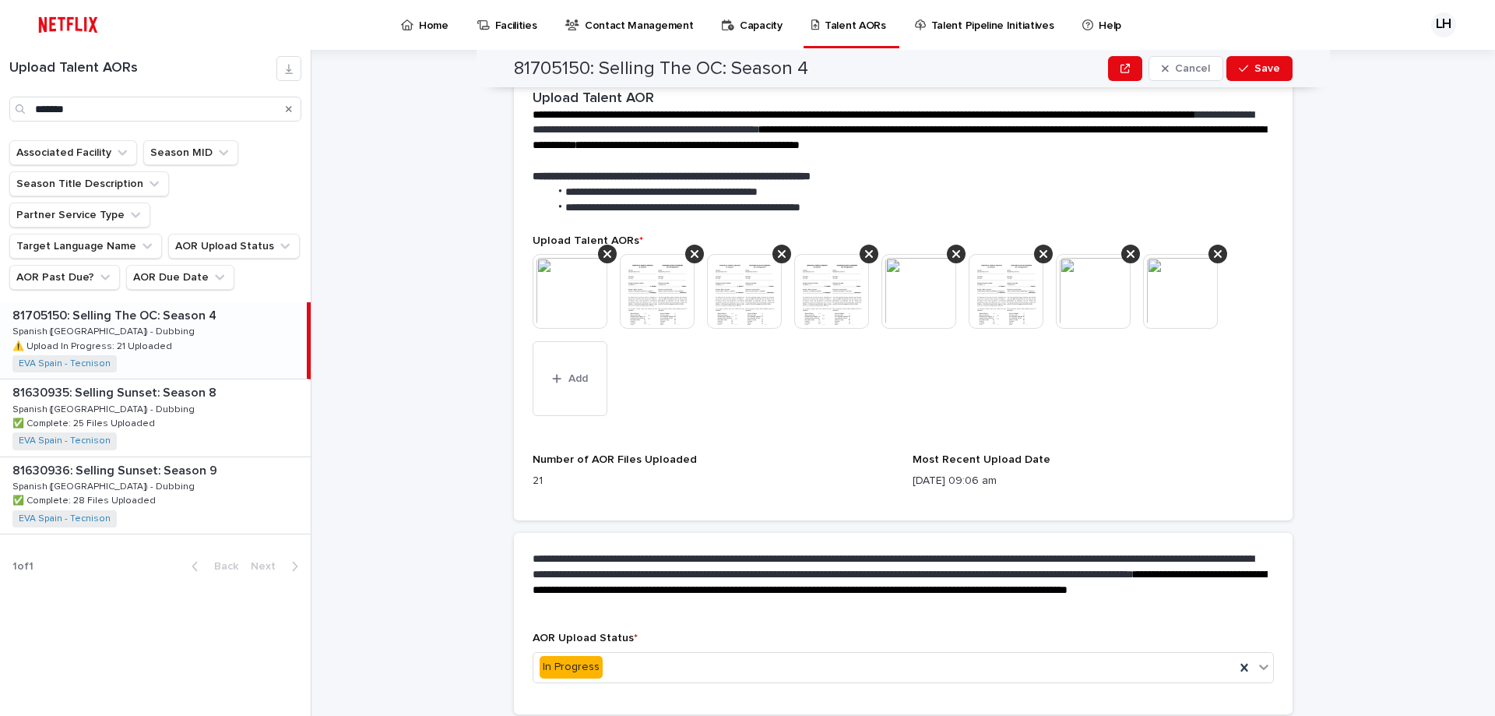
click at [603, 248] on icon at bounding box center [607, 254] width 8 height 12
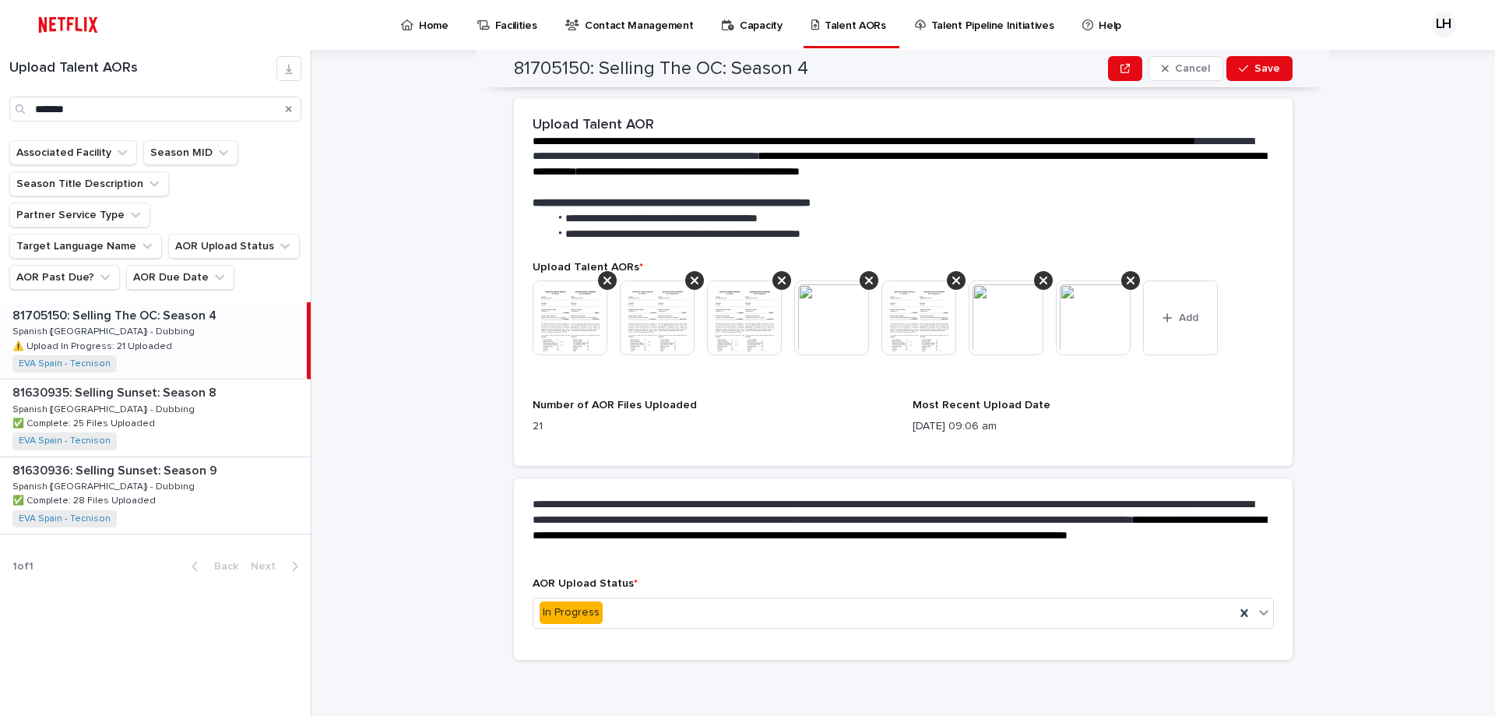
scroll to position [417, 0]
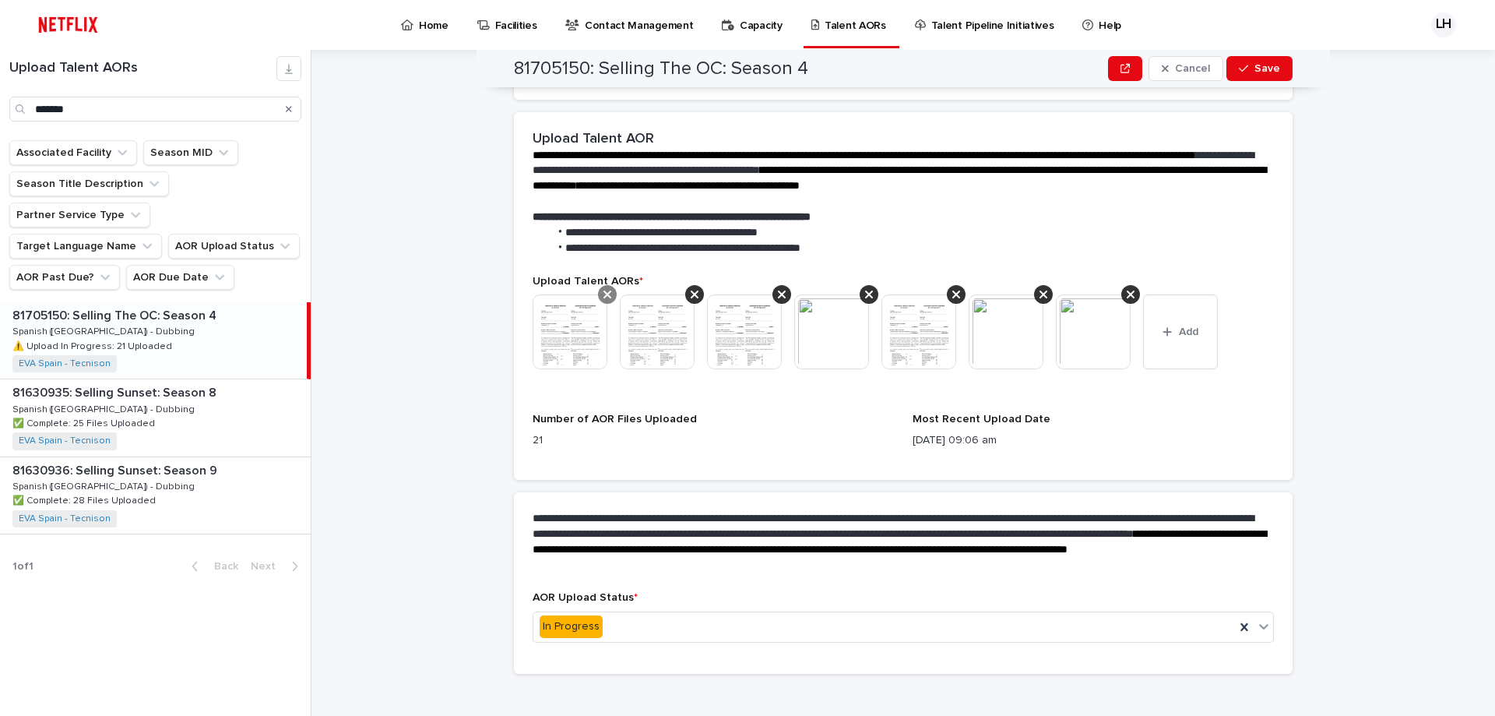
click at [603, 291] on icon at bounding box center [607, 294] width 8 height 12
click at [603, 294] on icon at bounding box center [607, 294] width 8 height 8
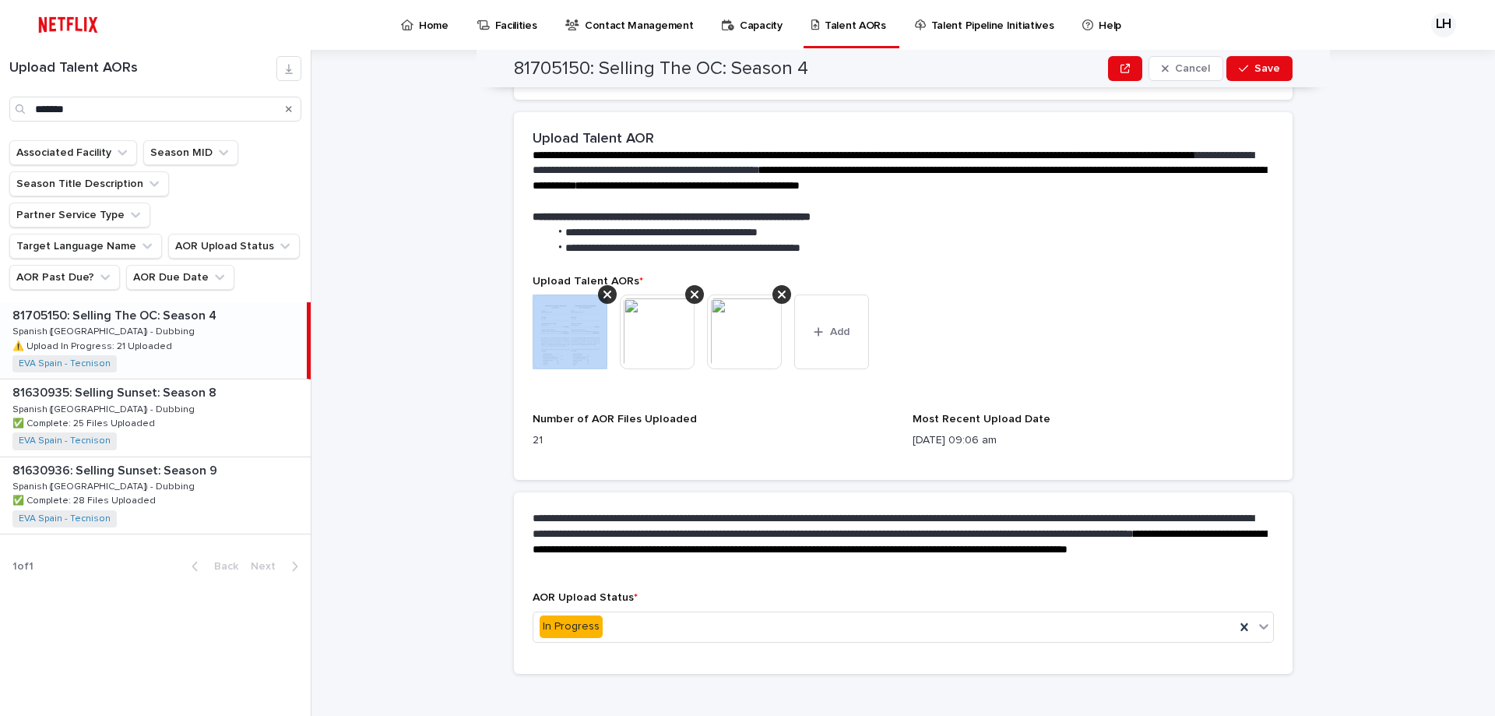
click at [603, 294] on icon at bounding box center [607, 294] width 8 height 8
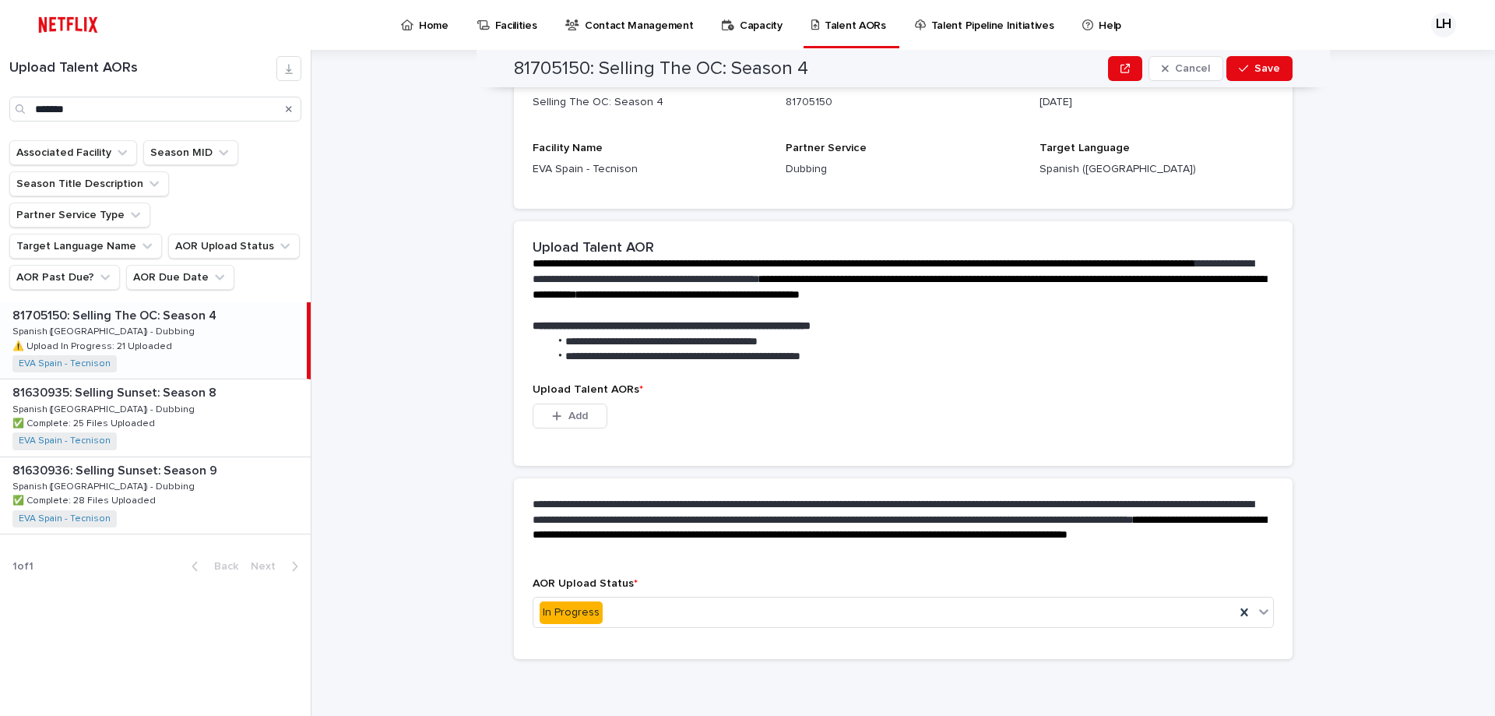
scroll to position [218, 0]
click at [573, 414] on span "Add" at bounding box center [577, 415] width 19 height 11
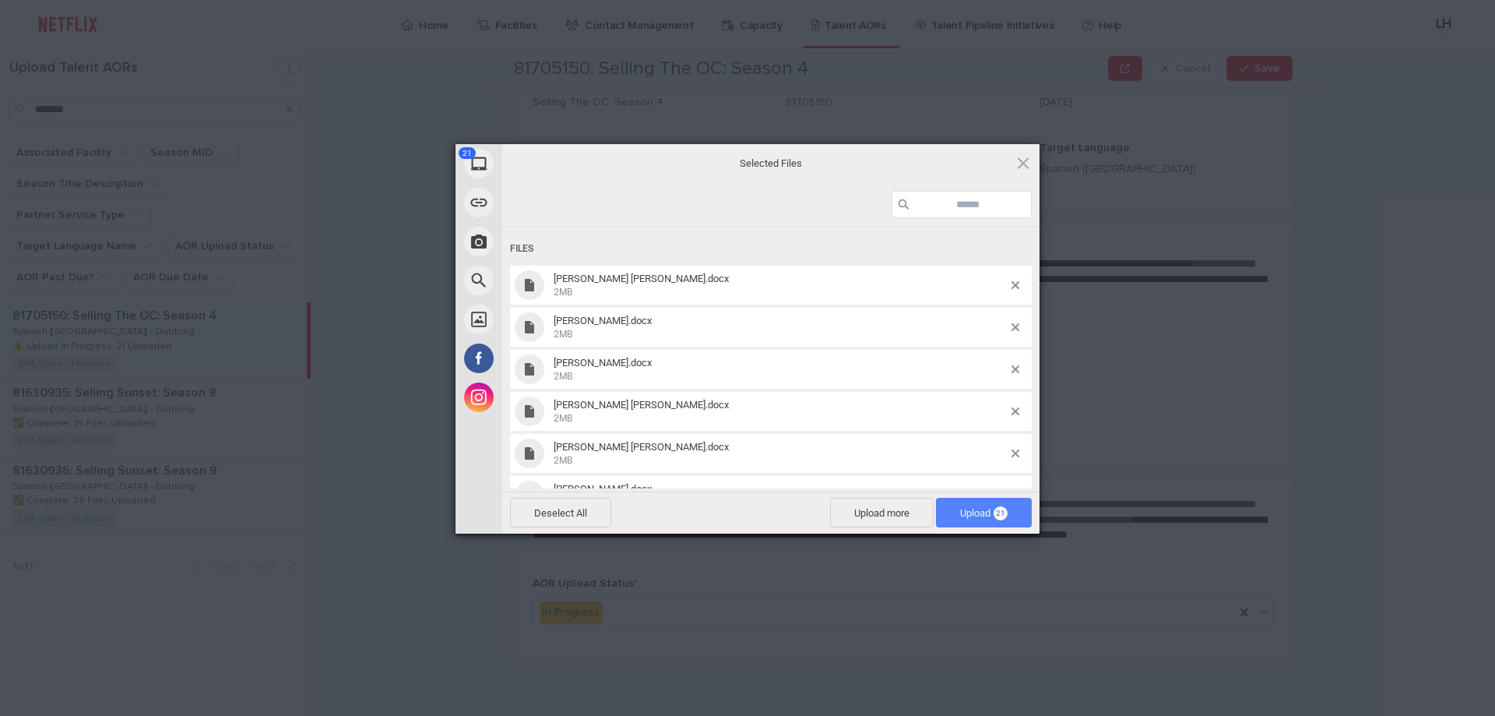
click at [963, 511] on span "Upload 21" at bounding box center [983, 513] width 47 height 12
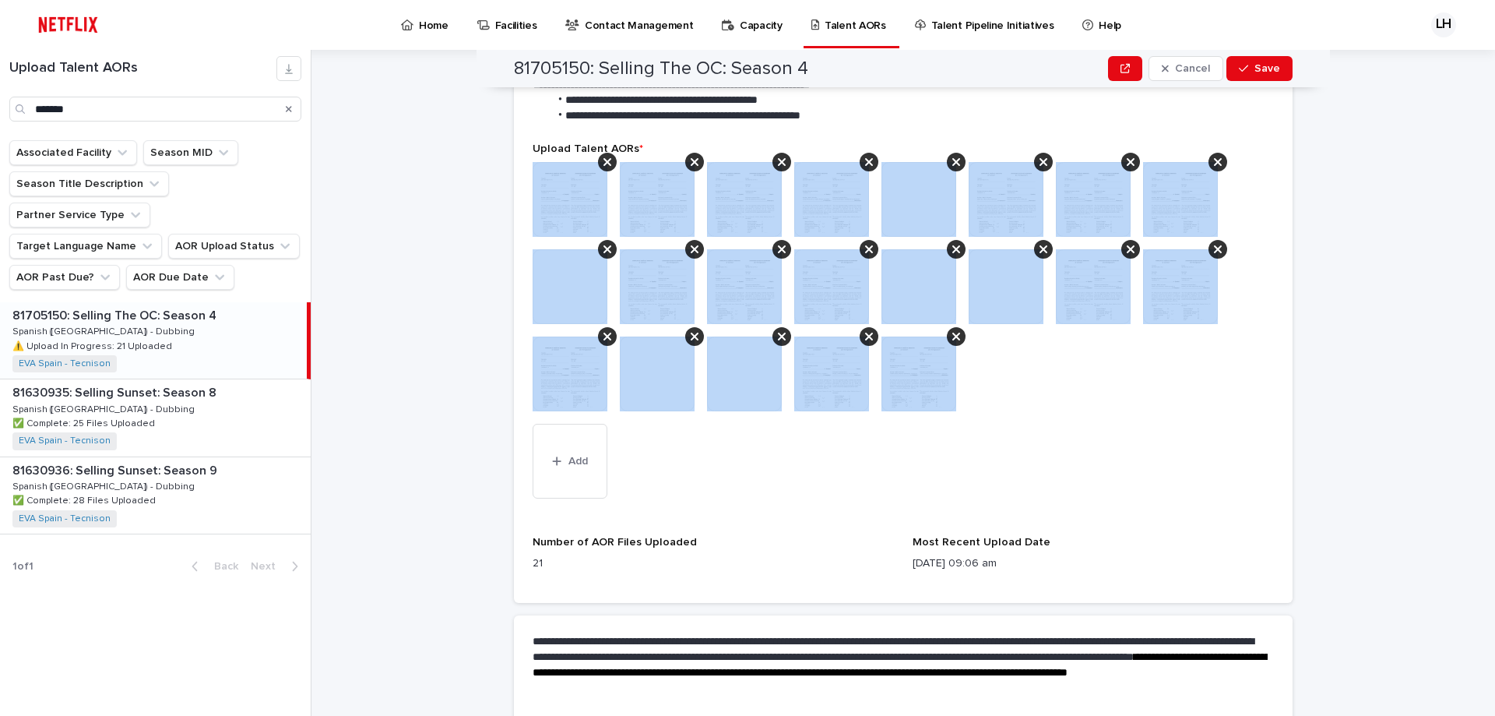
scroll to position [687, 0]
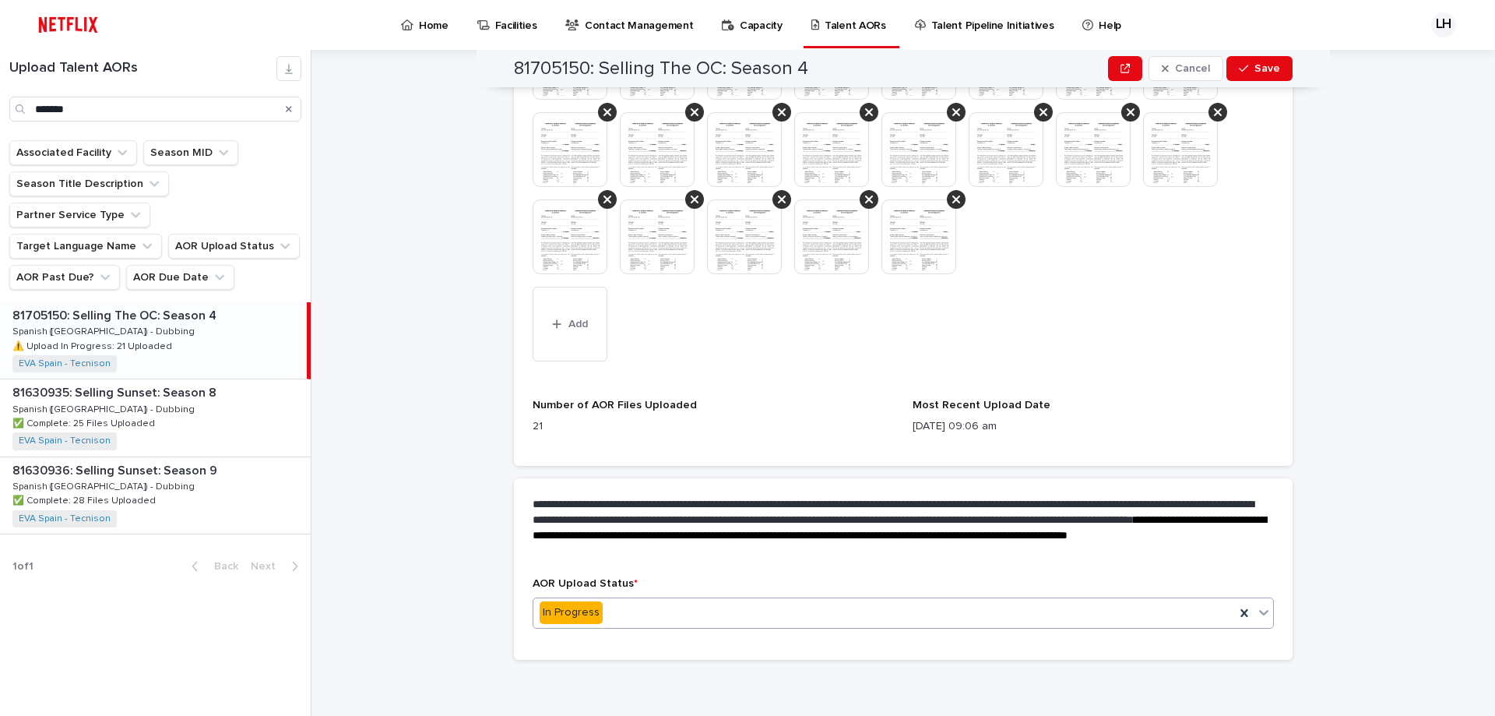
click at [622, 612] on div "In Progress" at bounding box center [884, 613] width 702 height 26
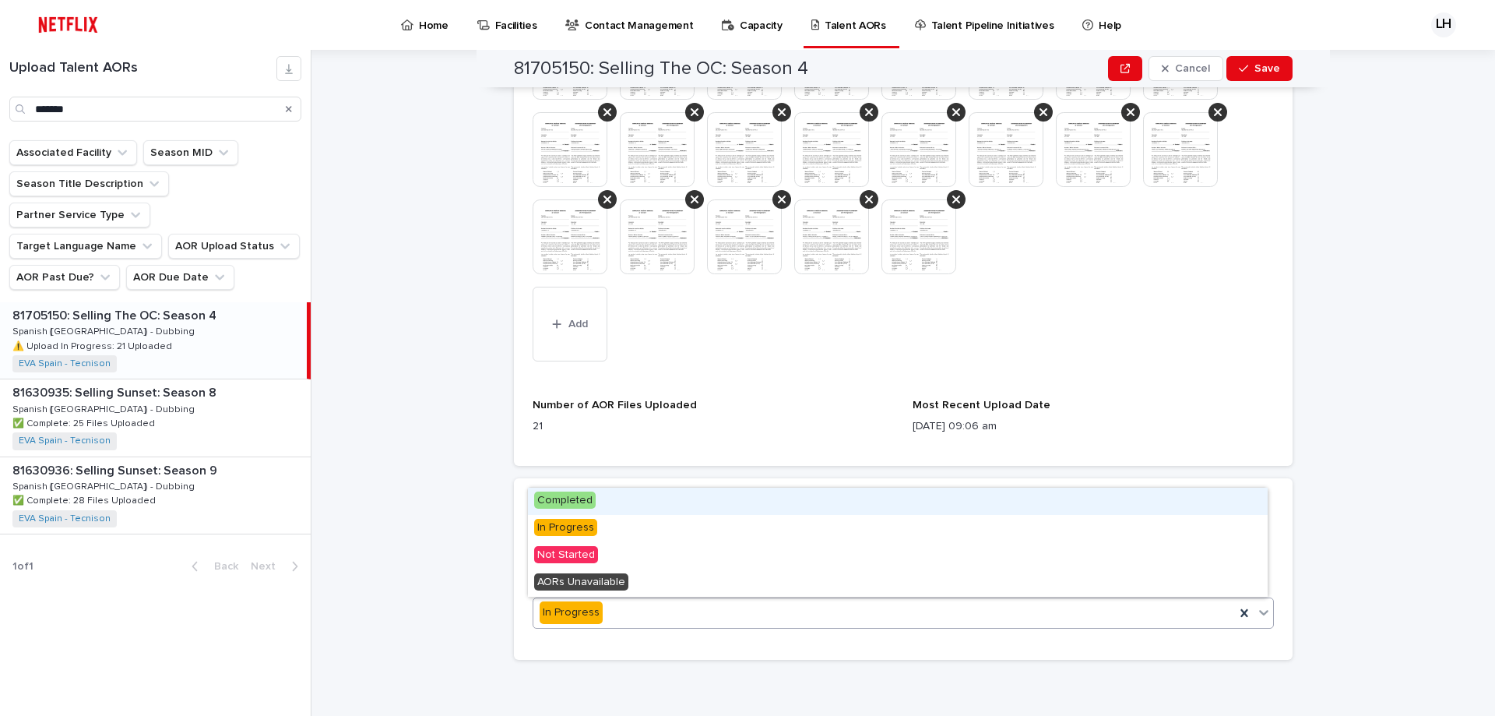
click at [560, 503] on span "Completed" at bounding box center [565, 499] width 62 height 17
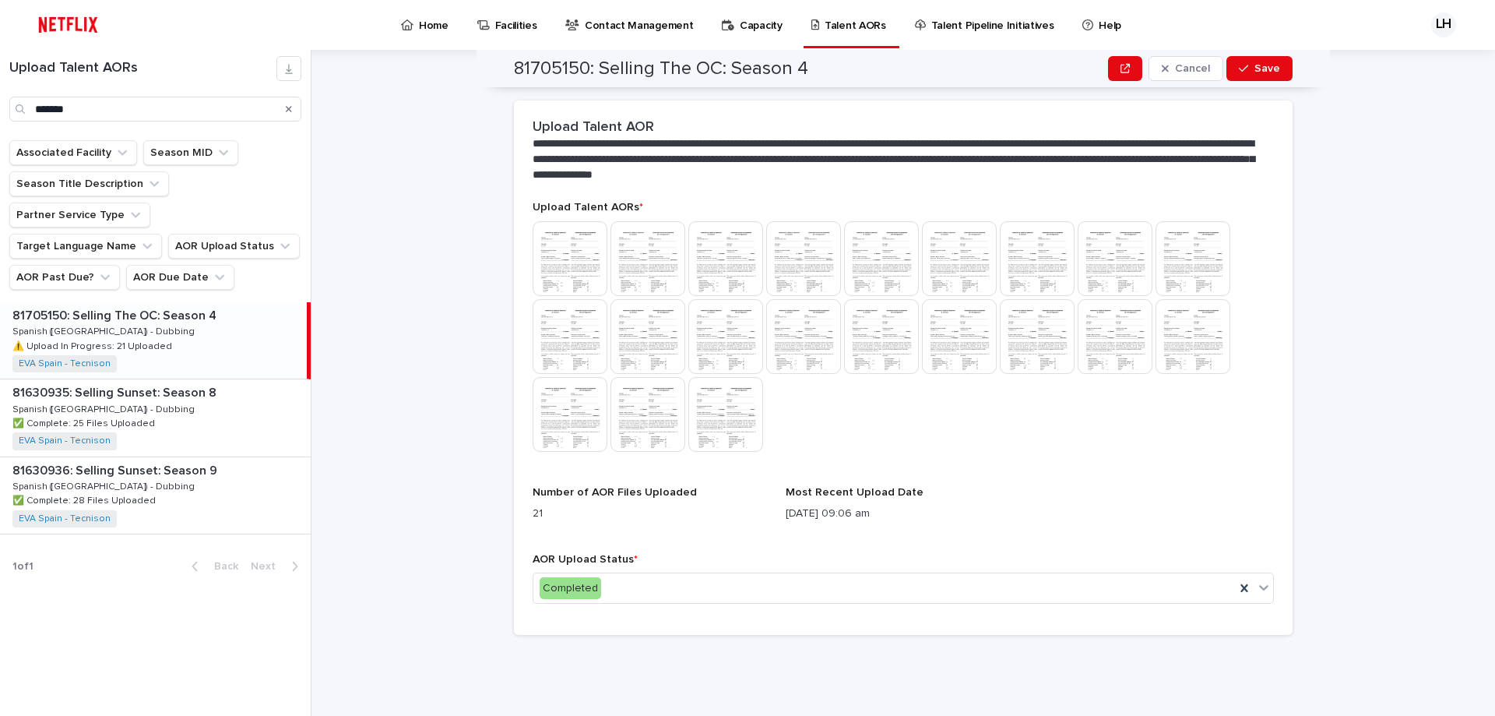
scroll to position [404, 0]
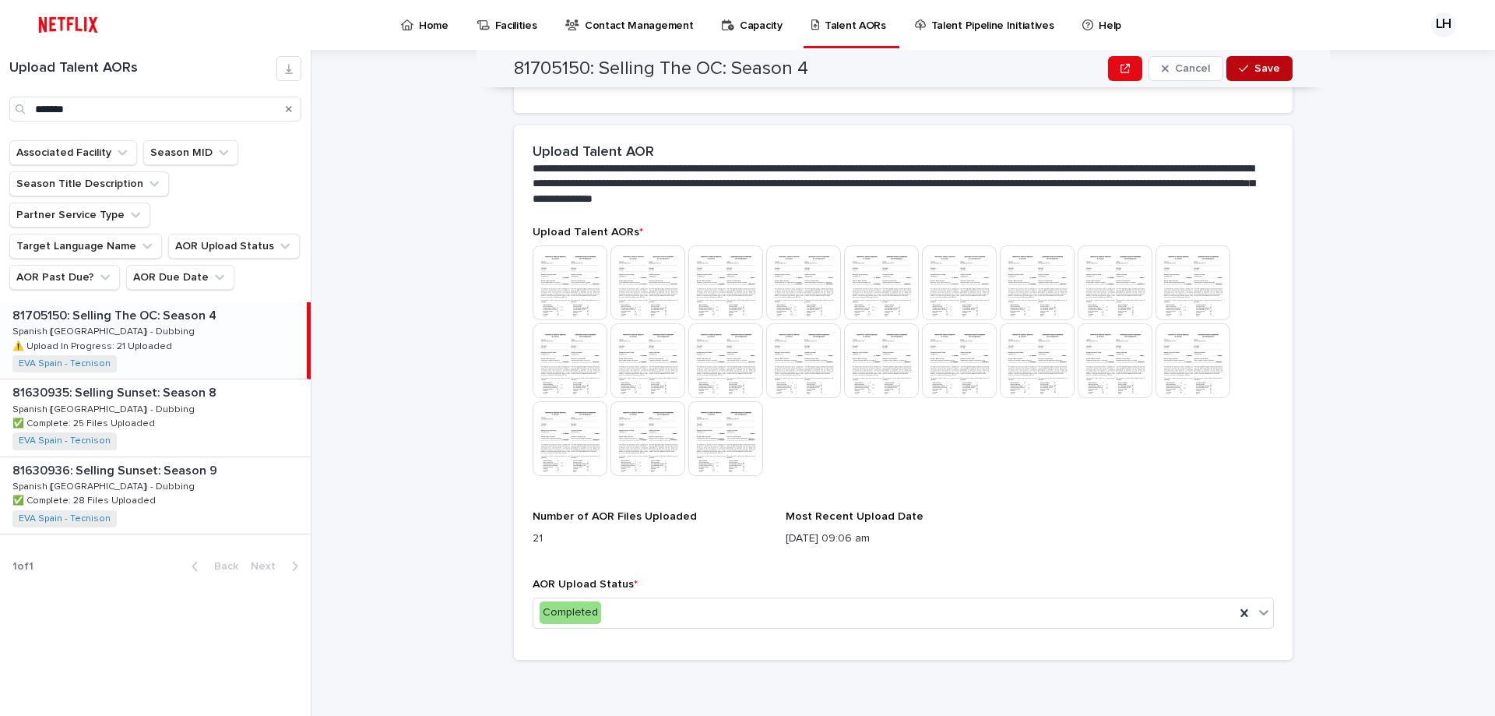
click at [1247, 72] on div "button" at bounding box center [1247, 68] width 16 height 11
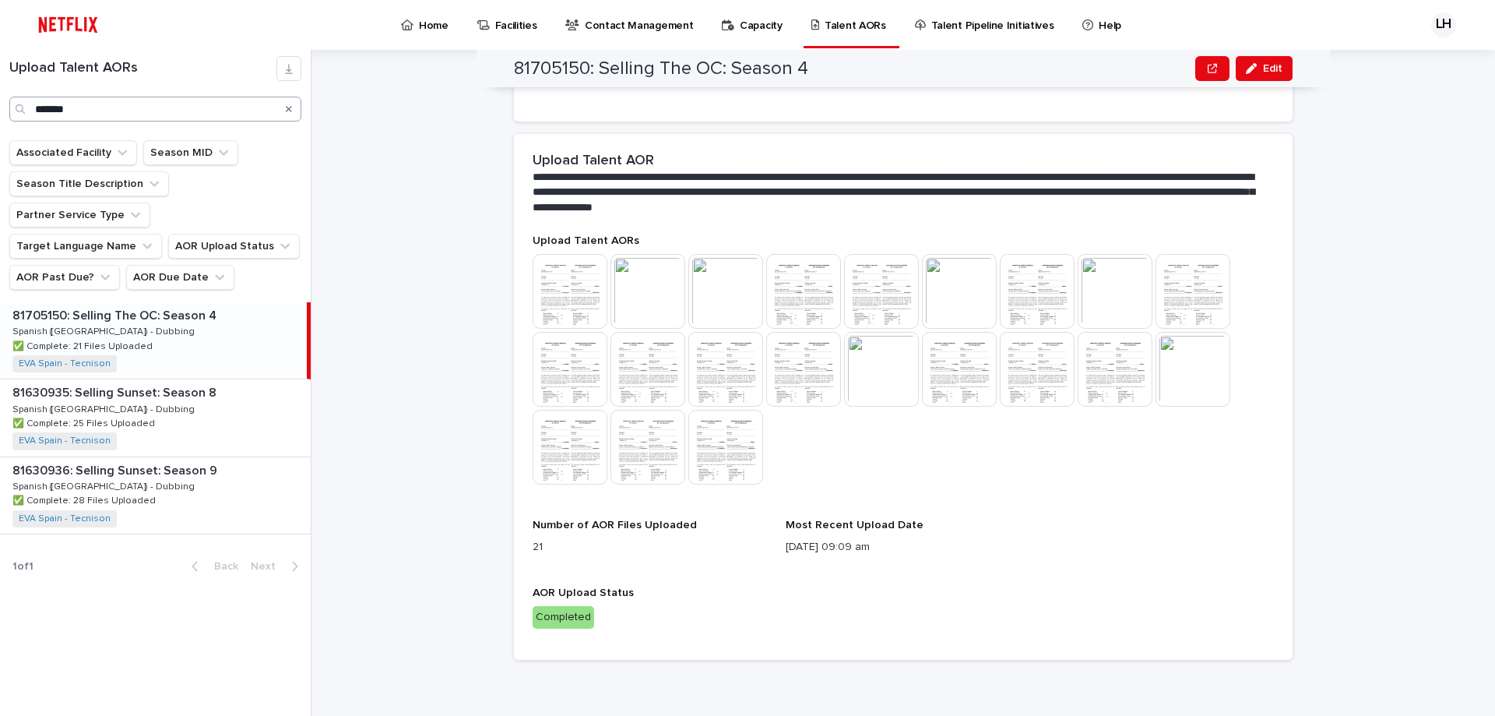
scroll to position [319, 0]
drag, startPoint x: 157, startPoint y: 113, endPoint x: 22, endPoint y: 90, distance: 137.3
click at [23, 93] on div "Upload Talent AORs *******" at bounding box center [155, 88] width 311 height 65
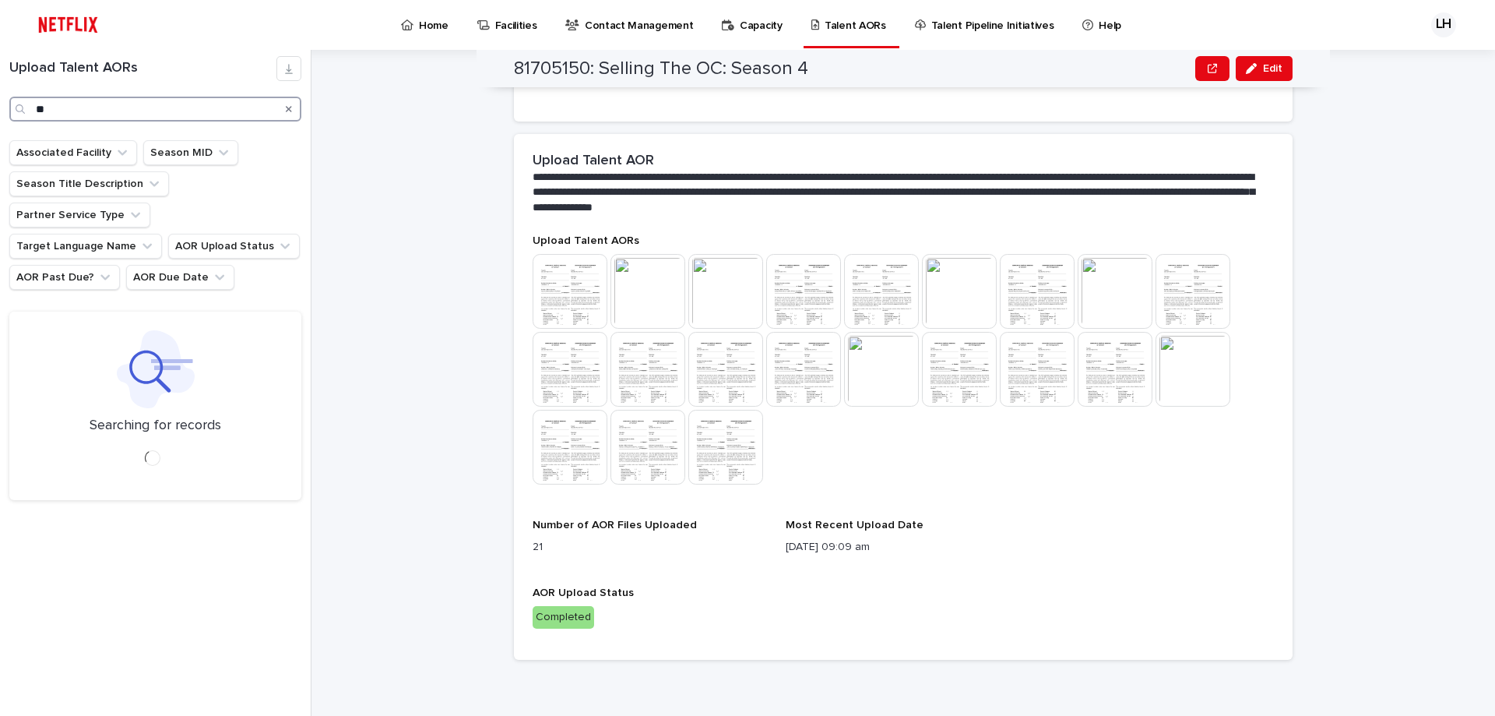
type input "*"
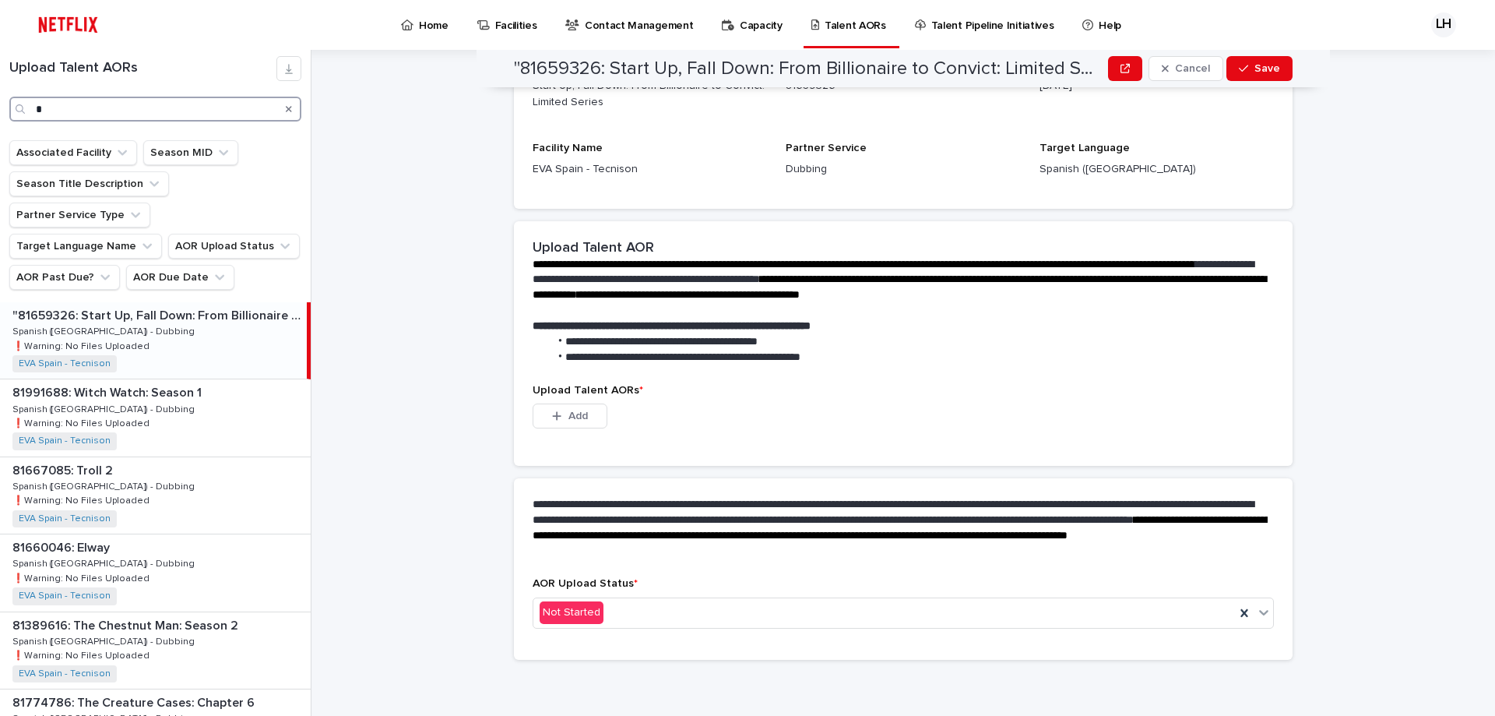
scroll to position [242, 0]
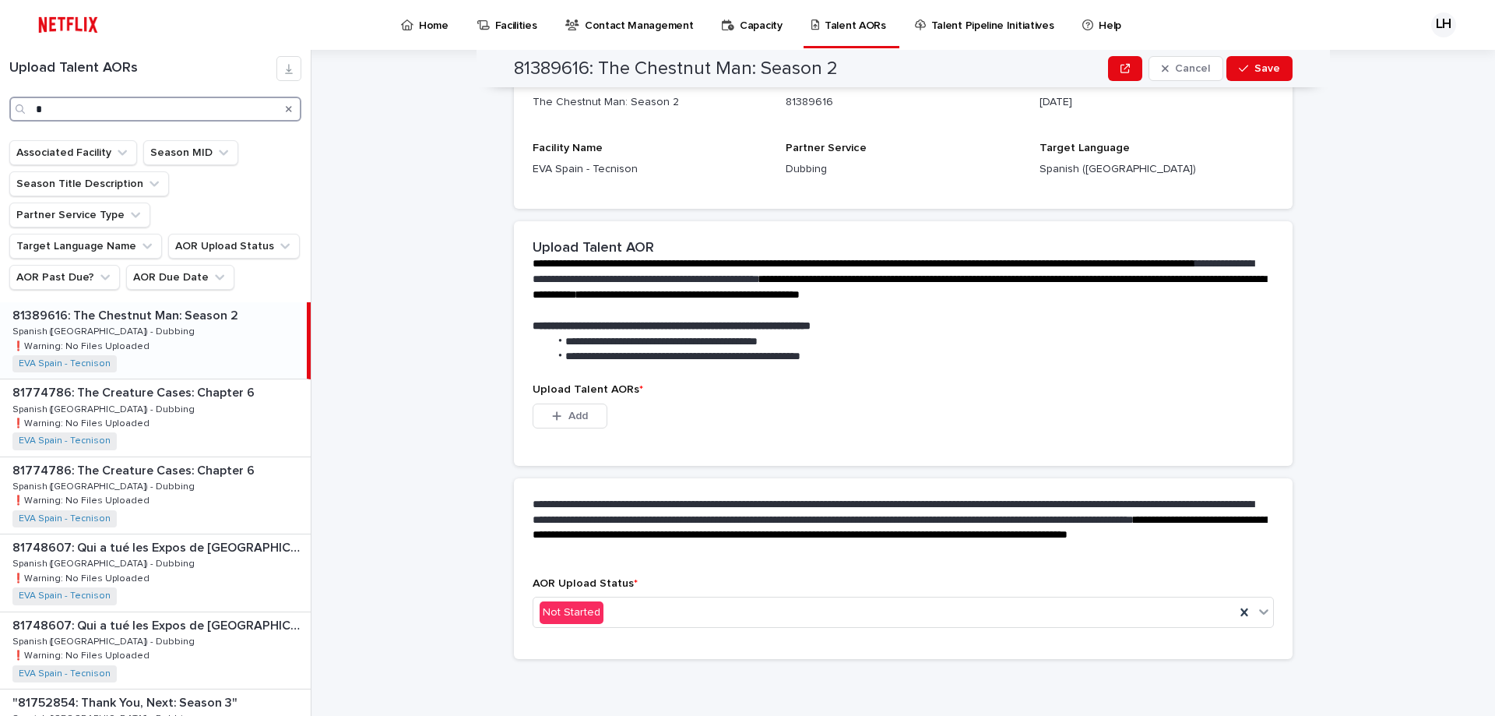
scroll to position [218, 0]
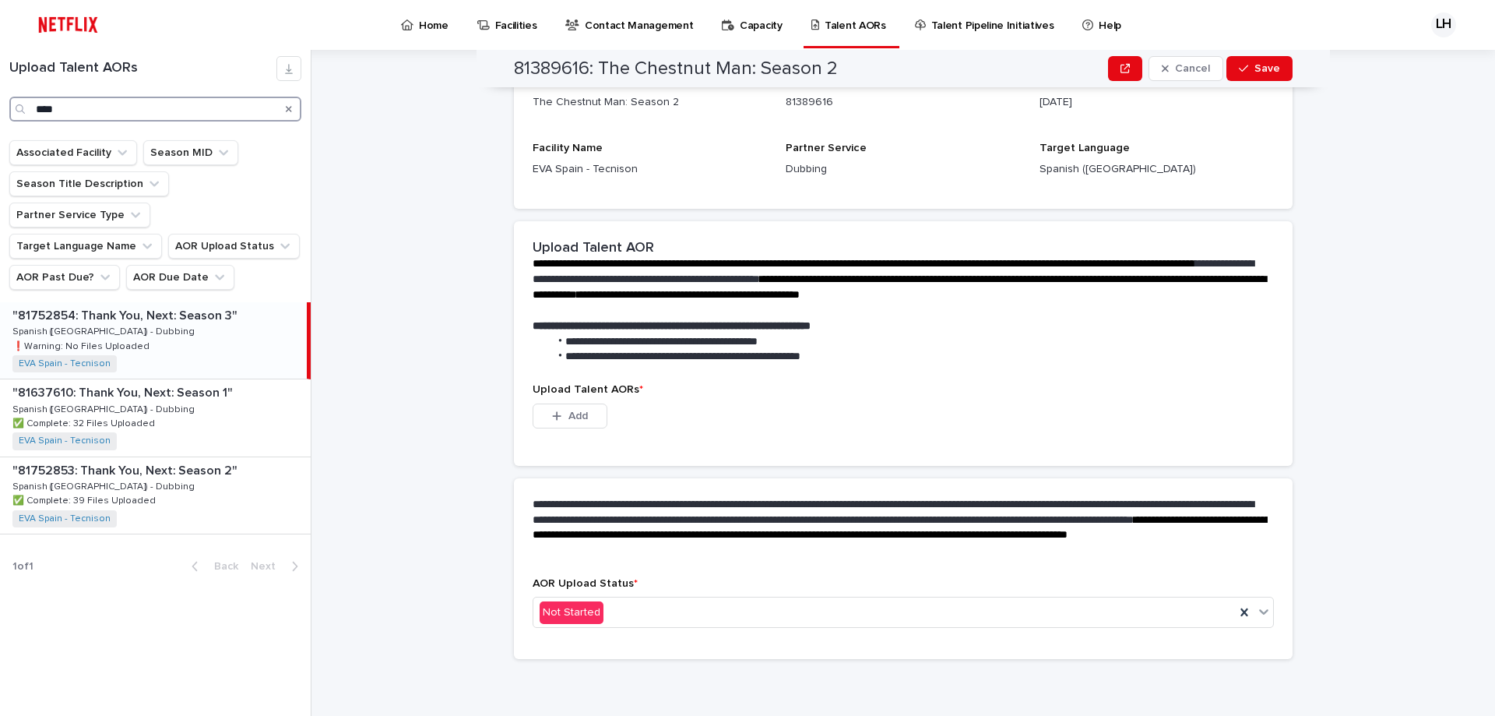
type input "****"
click at [91, 382] on p ""81637610: Thank You, Next: Season 1"" at bounding box center [123, 391] width 223 height 18
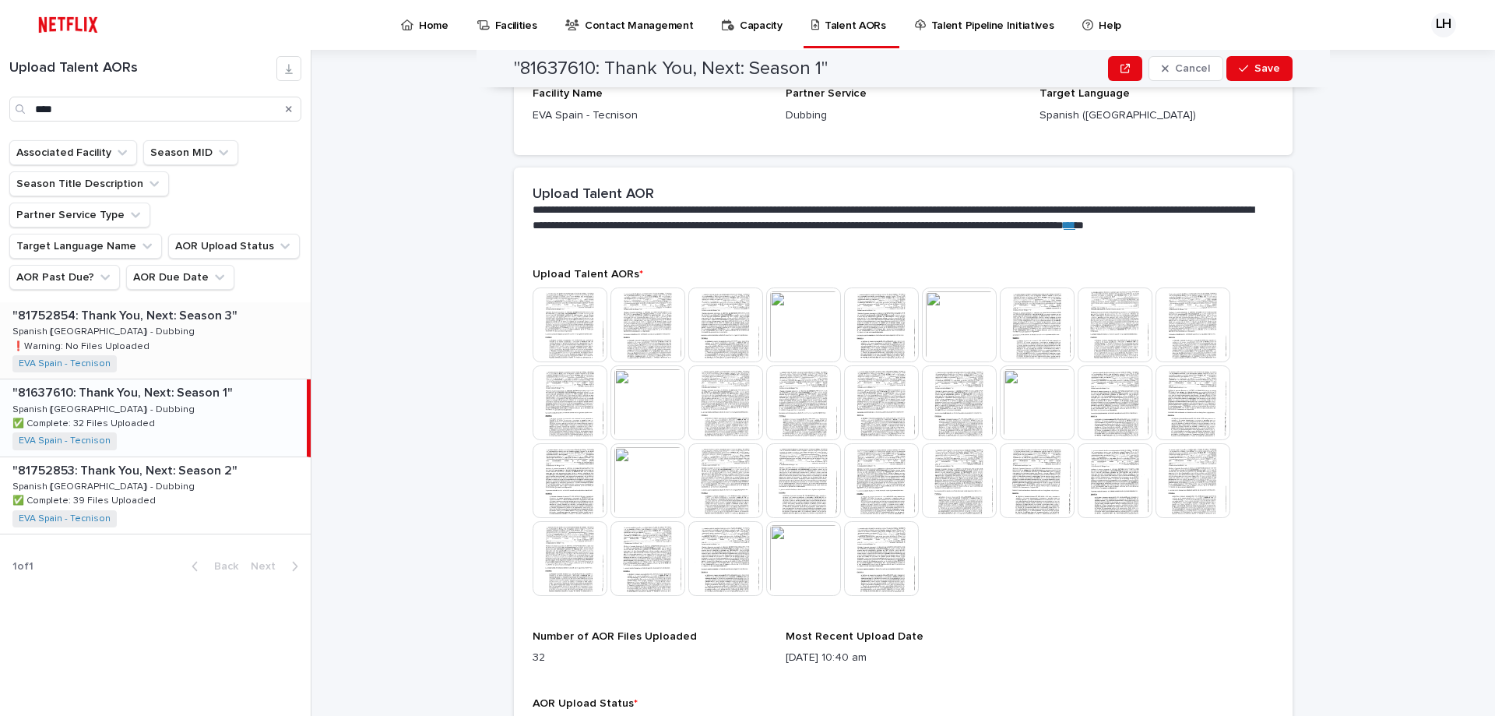
scroll to position [495, 0]
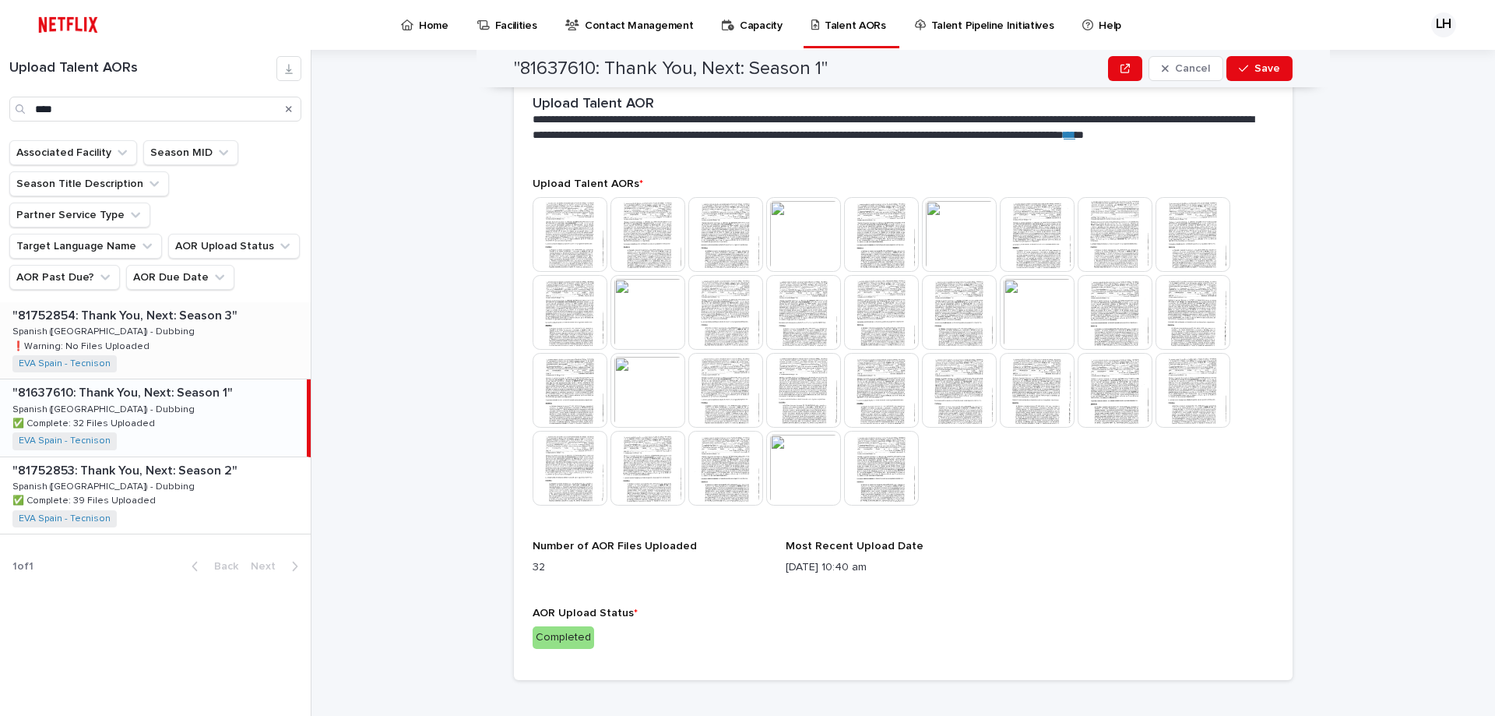
click at [565, 234] on img at bounding box center [570, 234] width 75 height 75
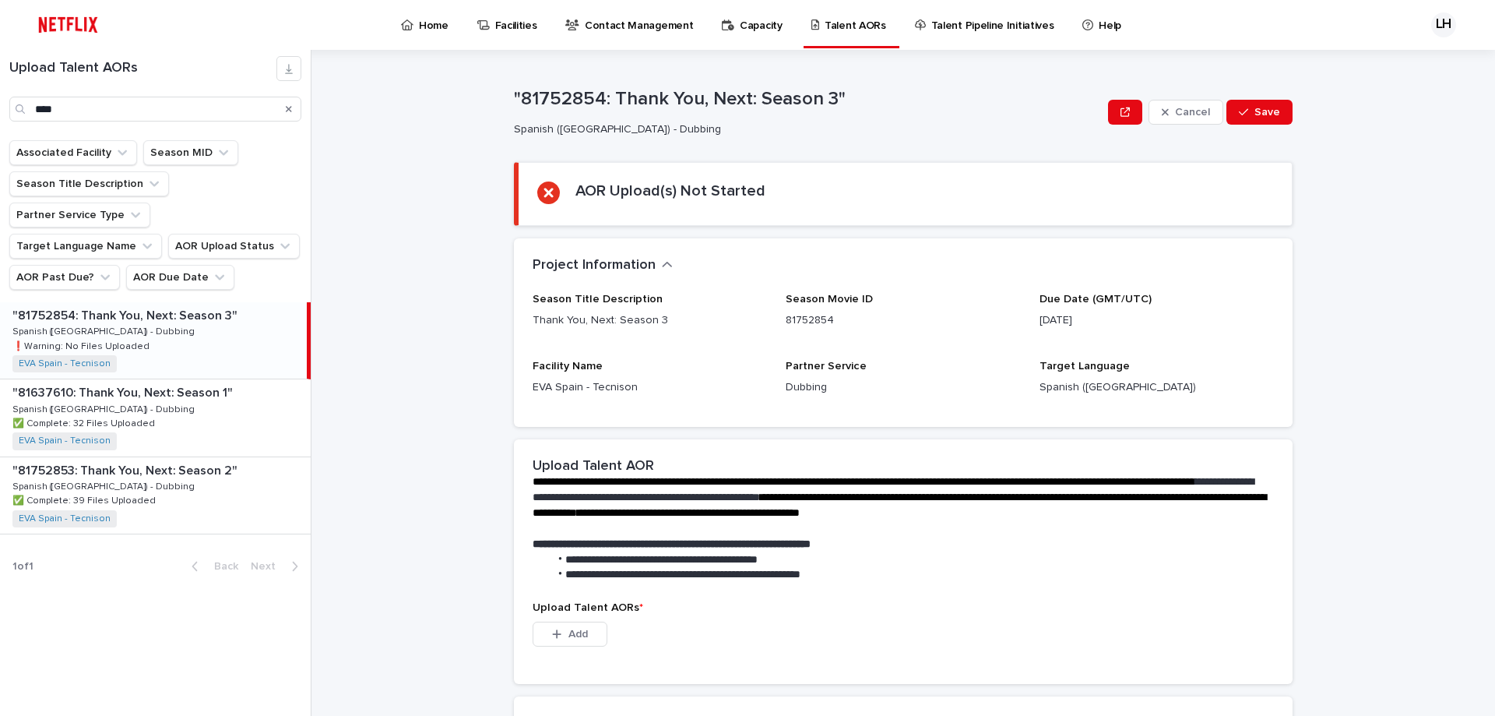
click at [466, 329] on div "**********" at bounding box center [912, 383] width 1165 height 666
click at [76, 675] on div "Upload Talent AORs **** Associated Facility Season MID Season Title Description…" at bounding box center [155, 383] width 311 height 666
